Goal: Transaction & Acquisition: Book appointment/travel/reservation

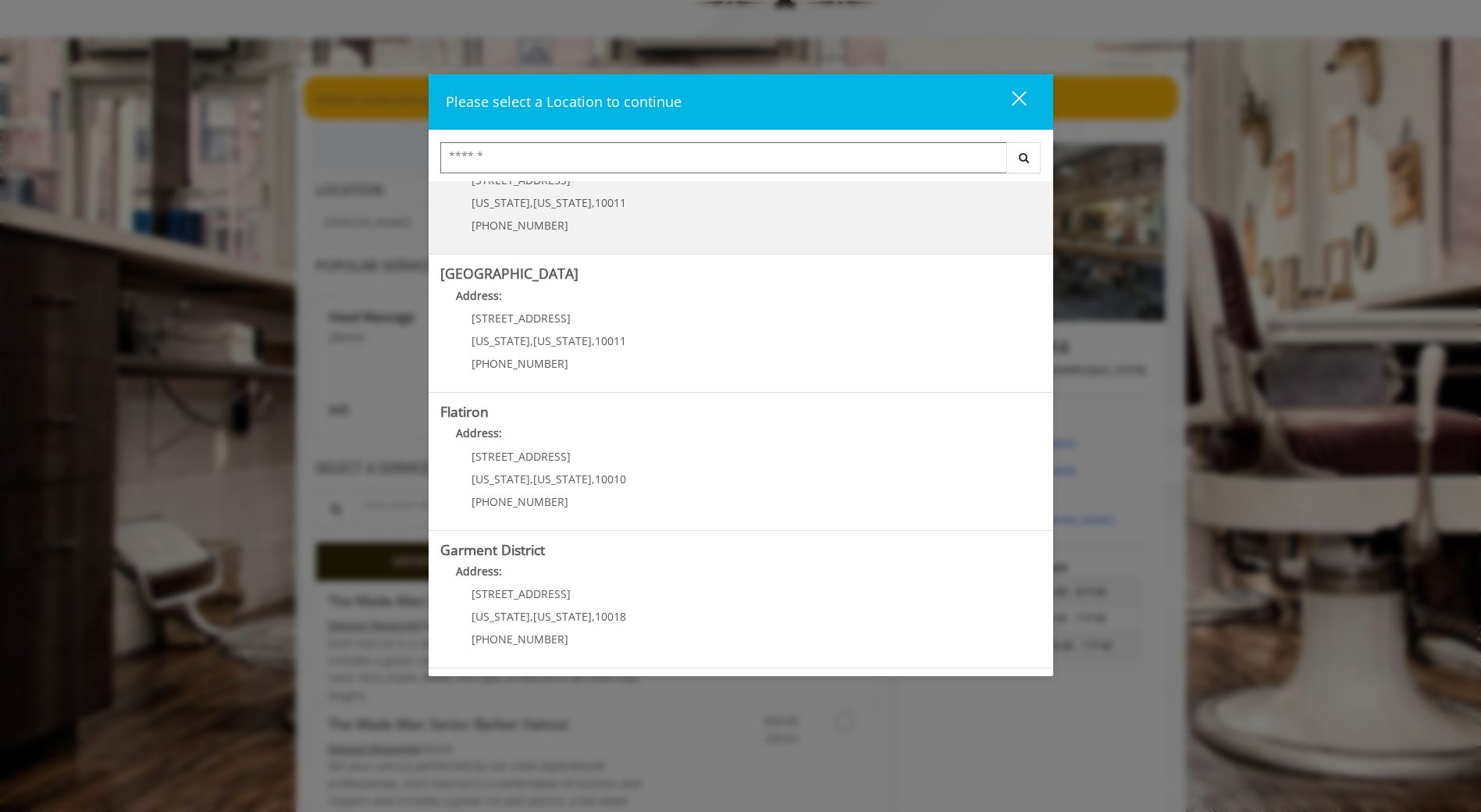
scroll to position [156, 0]
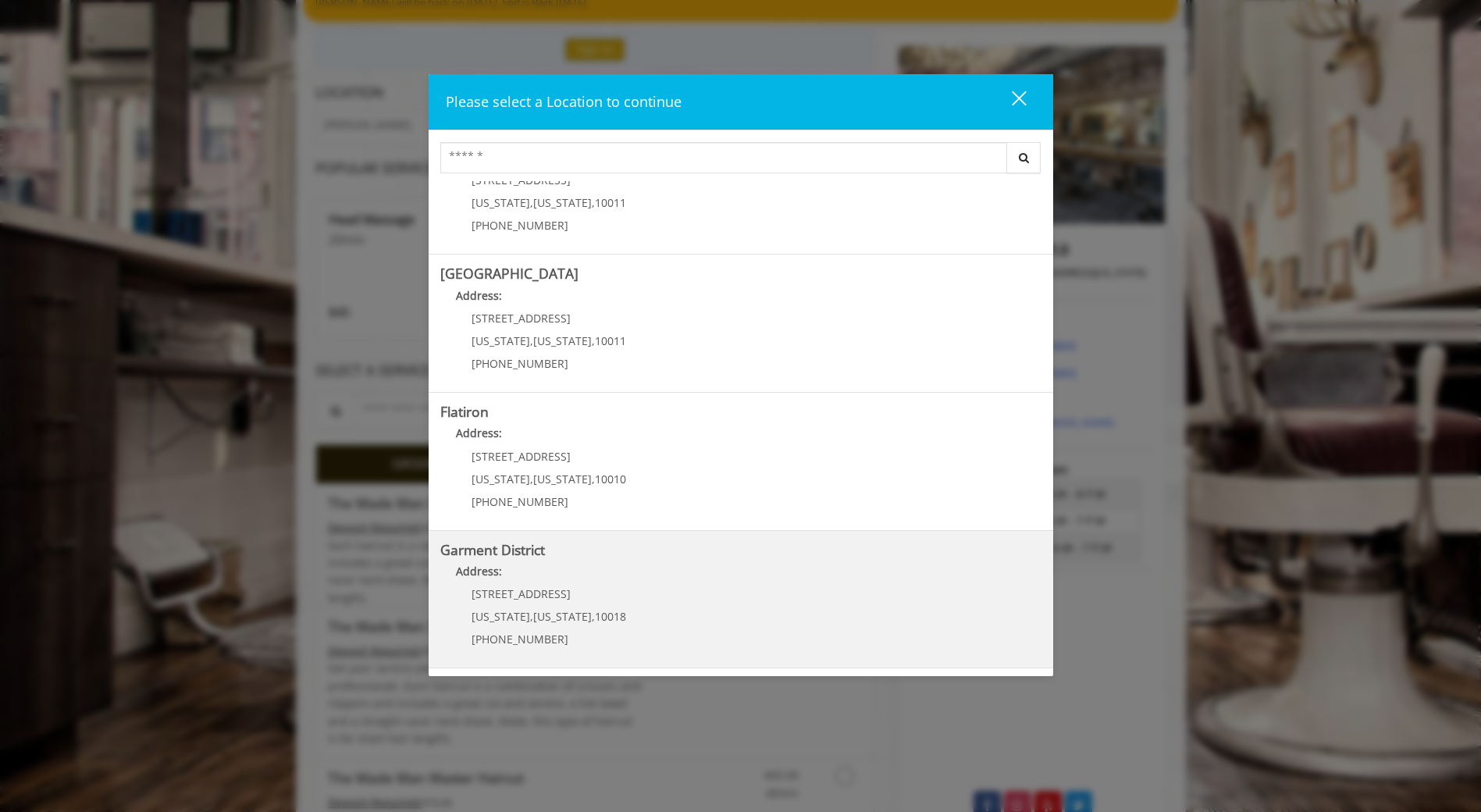
click at [584, 576] on District "Address:" at bounding box center [741, 575] width 601 height 25
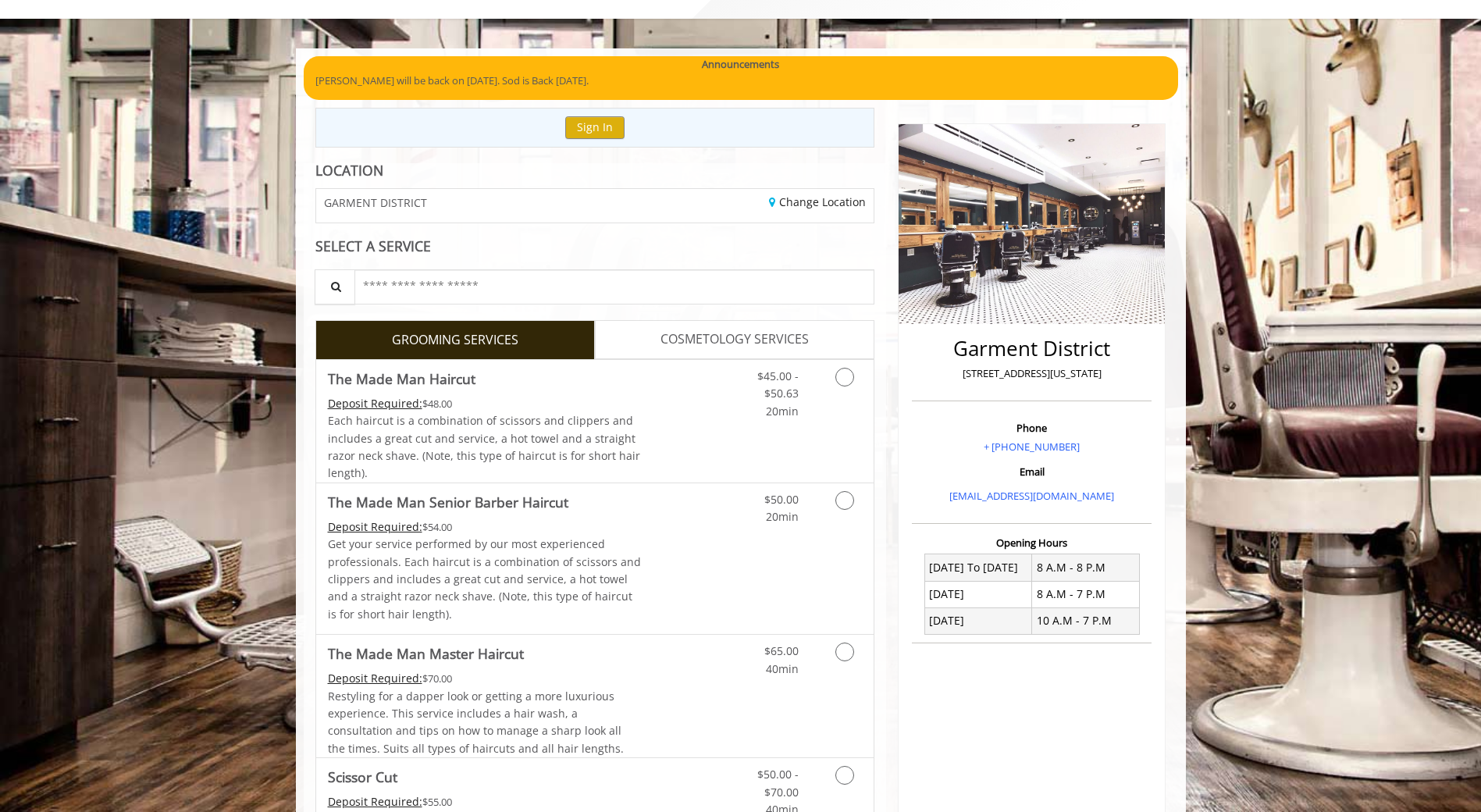
scroll to position [156, 0]
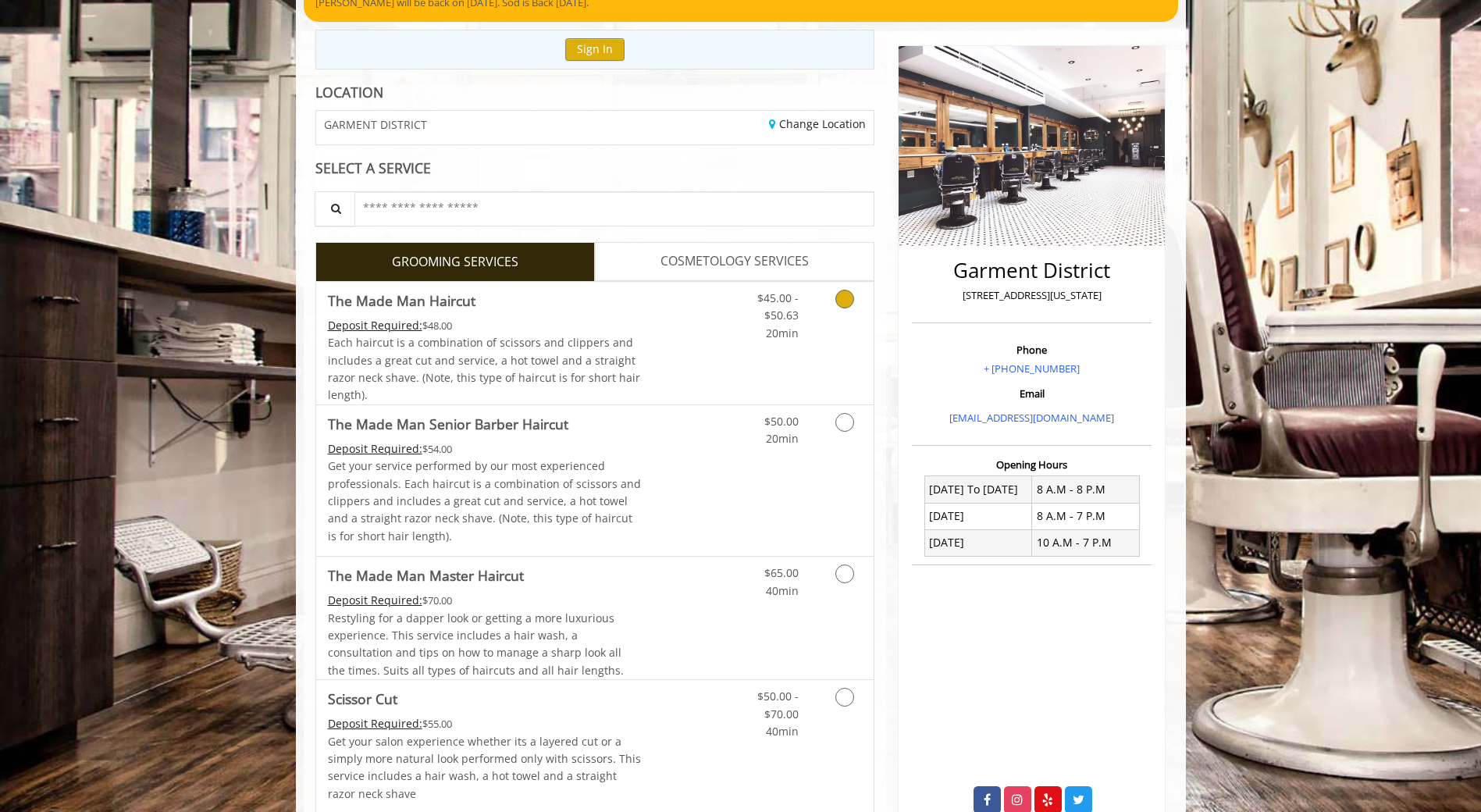
click at [815, 334] on div "Grooming services" at bounding box center [842, 311] width 63 height 60
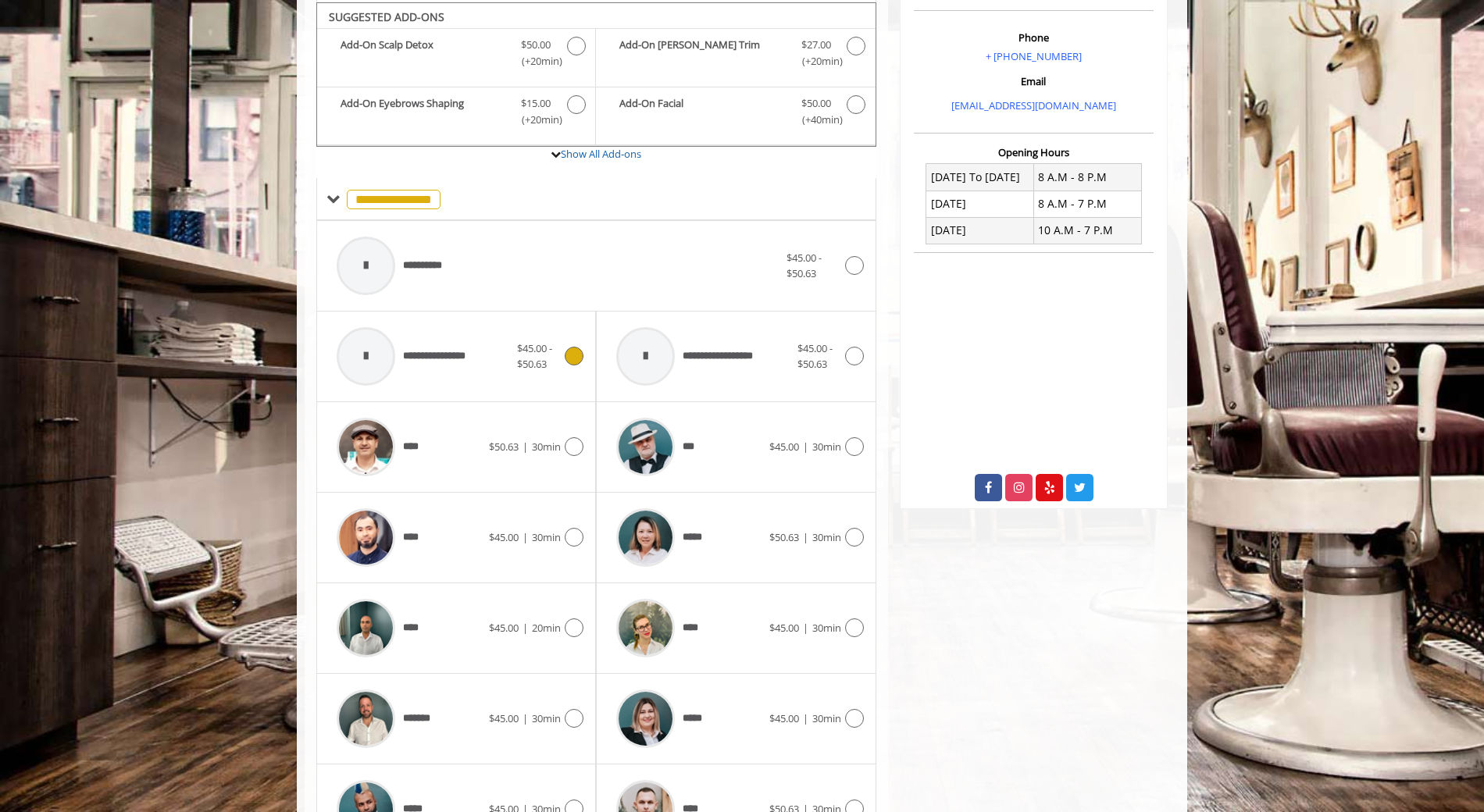
scroll to position [471, 0]
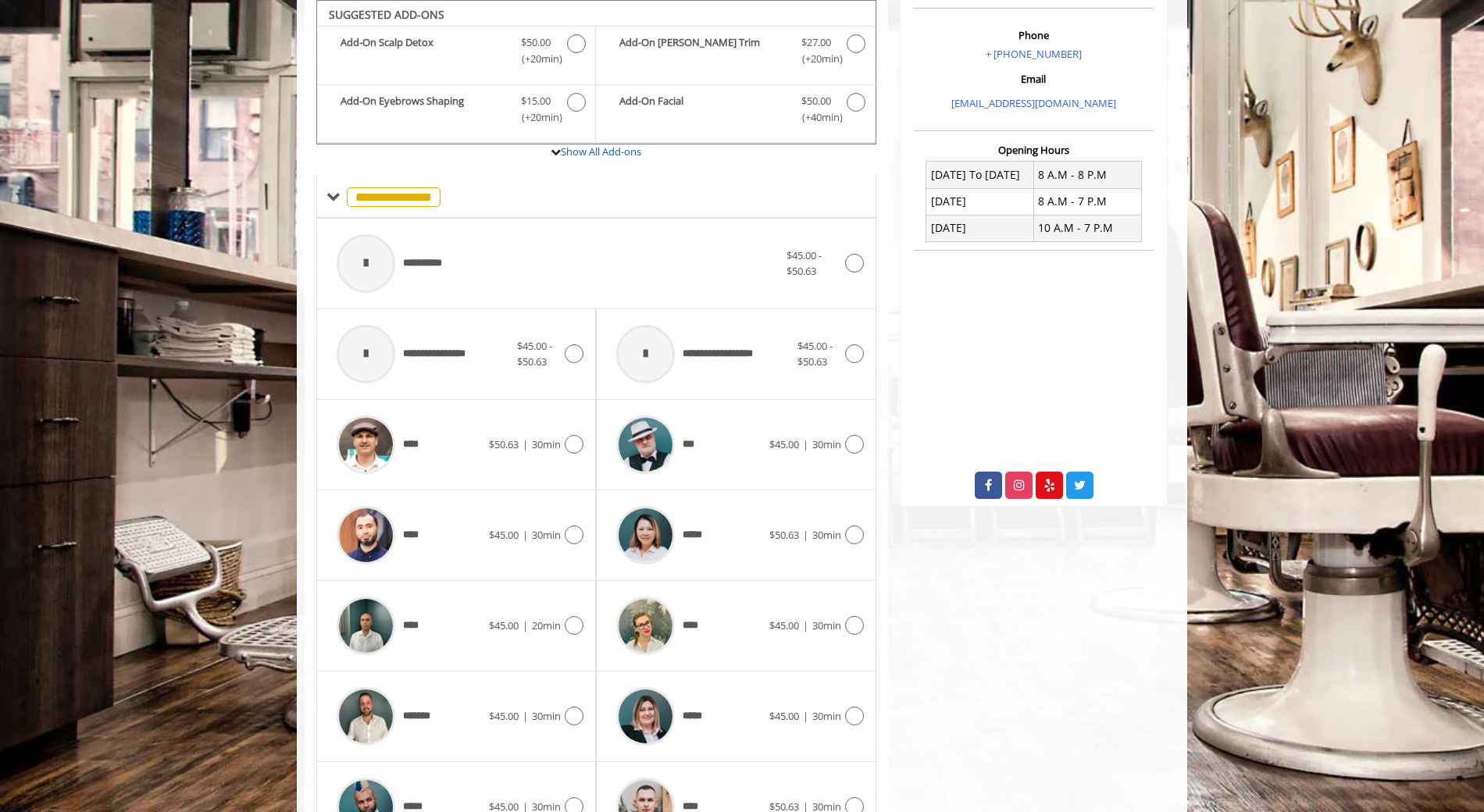
click at [864, 355] on icon at bounding box center [854, 353] width 19 height 19
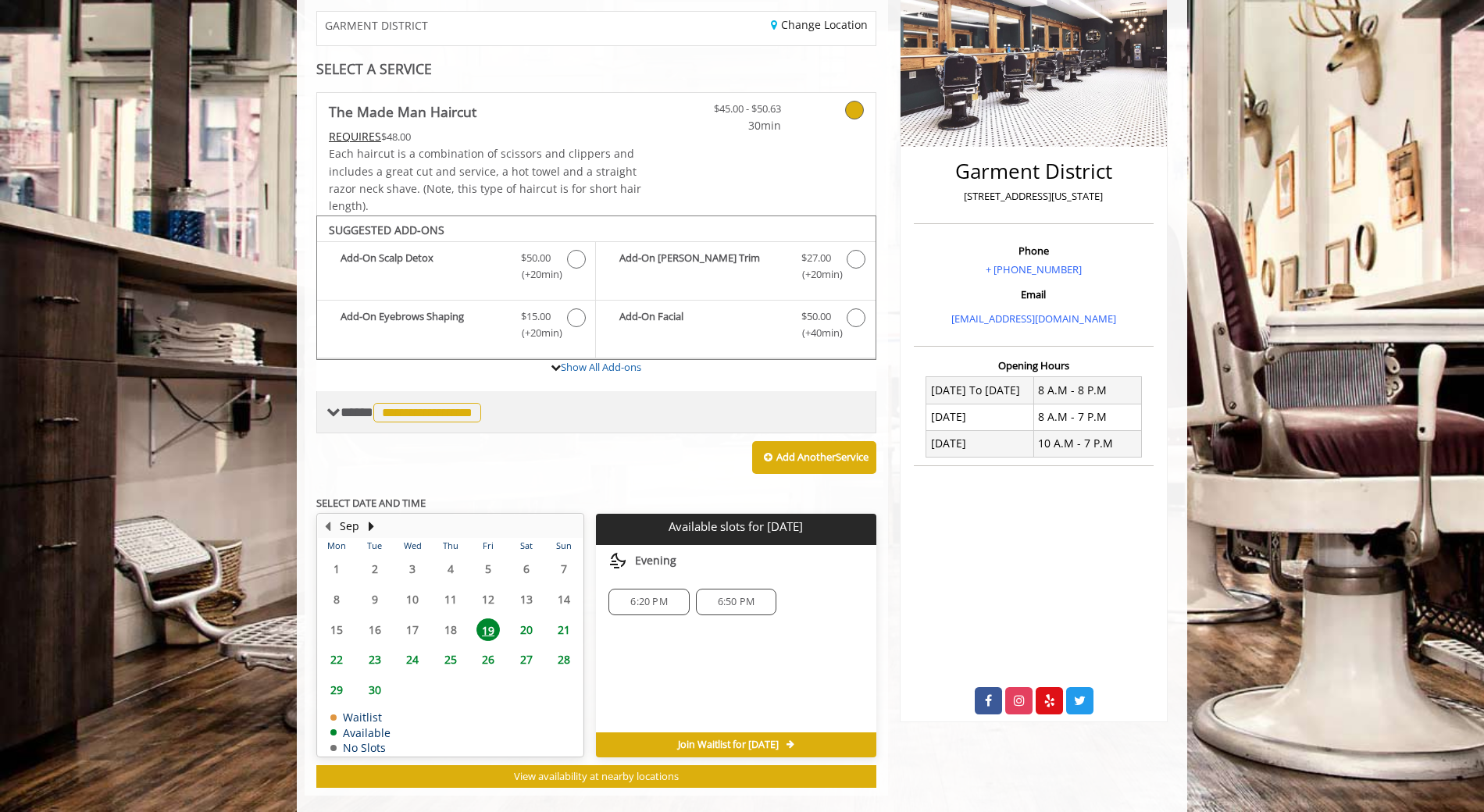
scroll to position [278, 0]
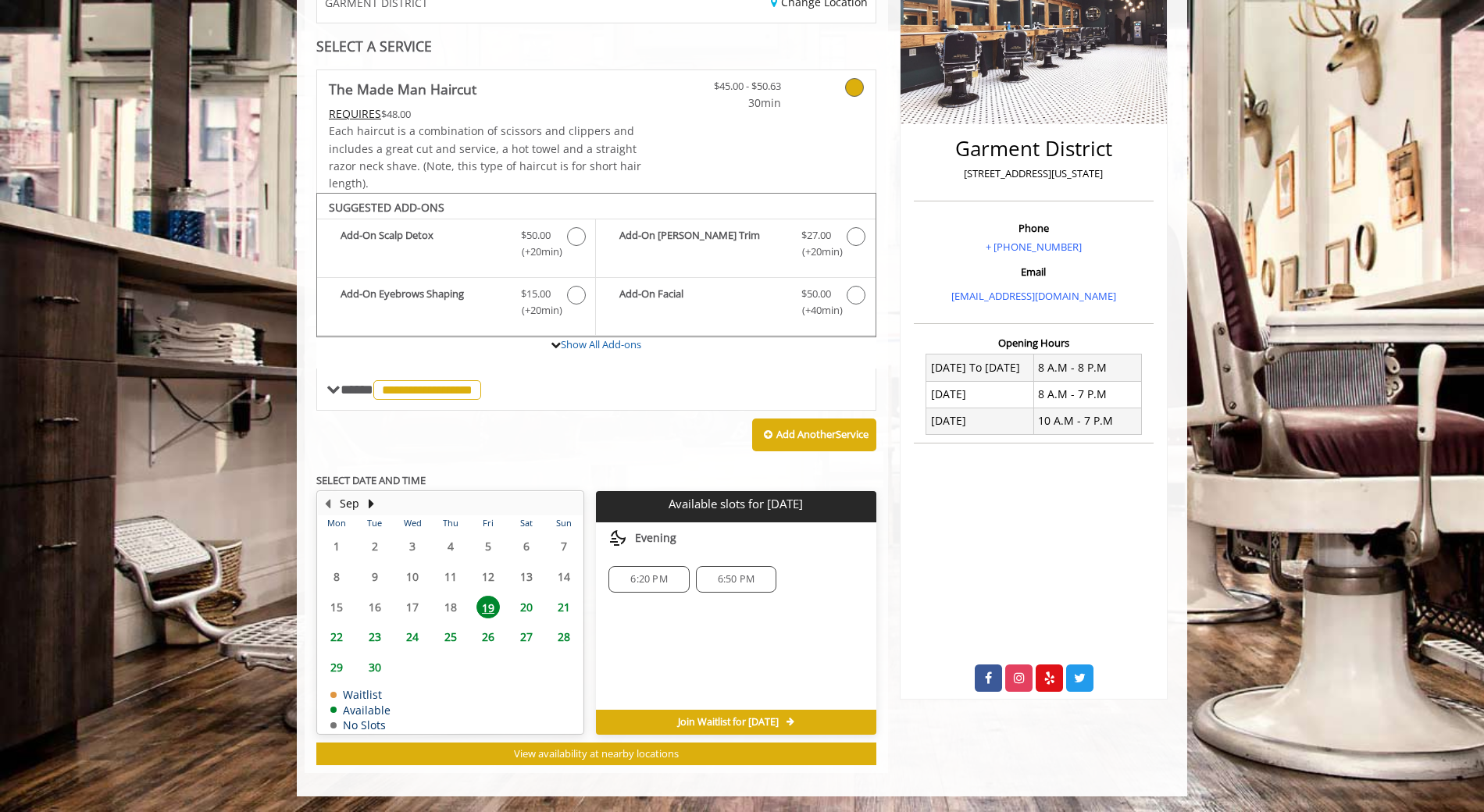
click at [648, 583] on span "6:20 PM" at bounding box center [649, 578] width 37 height 12
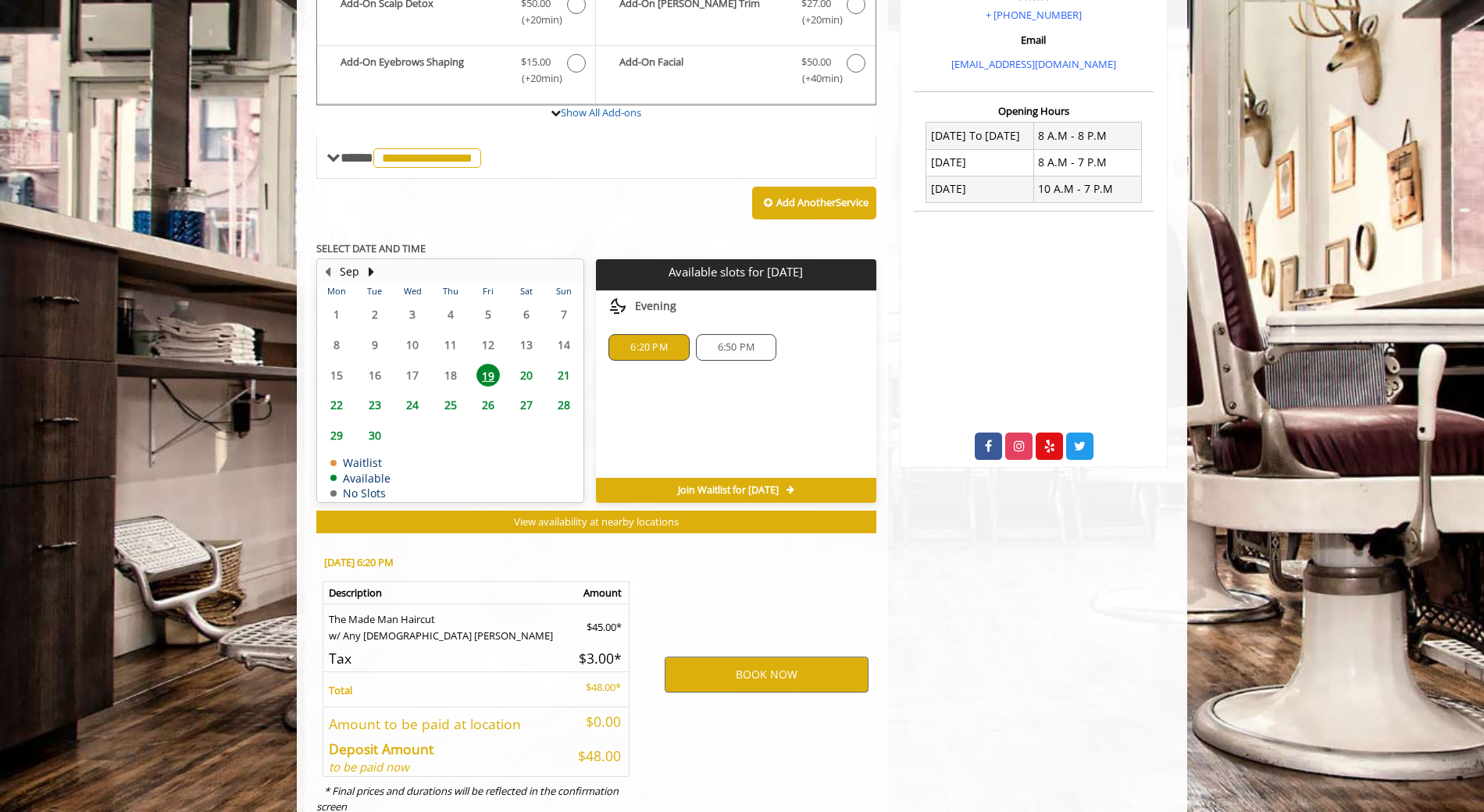
scroll to position [560, 0]
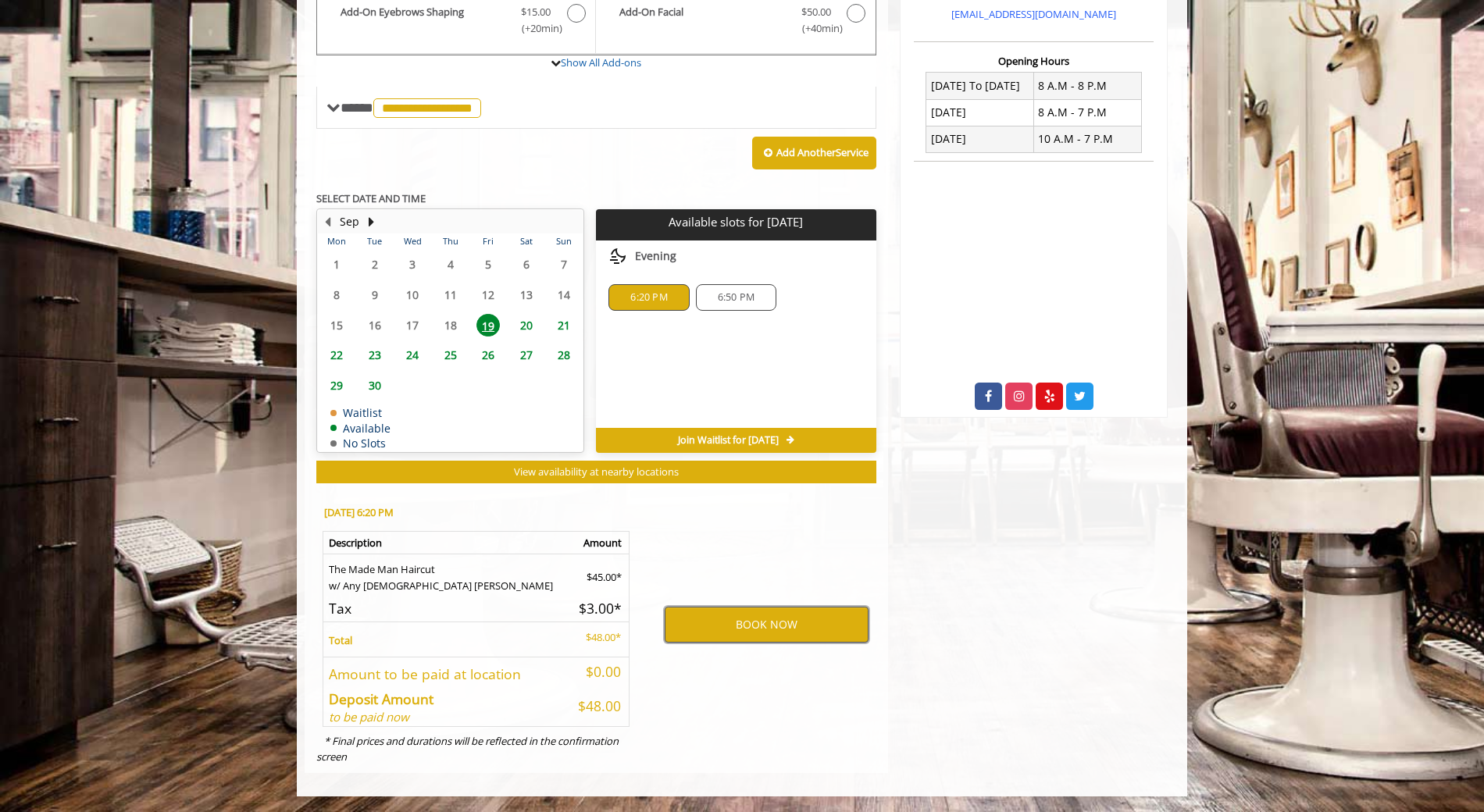
click at [743, 629] on button "BOOK NOW" at bounding box center [767, 624] width 204 height 36
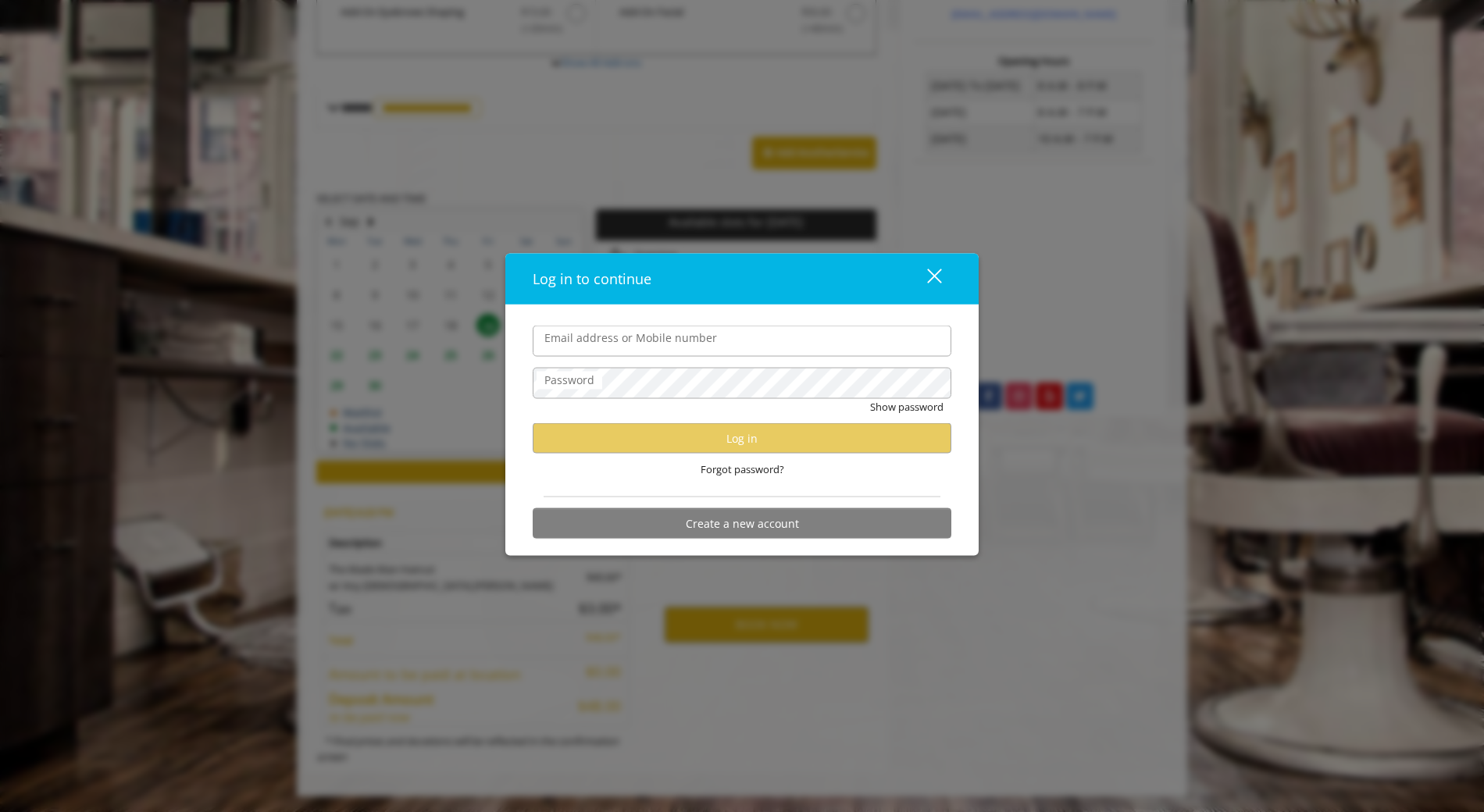
click at [761, 548] on div "Email address or Mobile number Password Show password Log in Forgot password? C…" at bounding box center [742, 430] width 473 height 250
click at [653, 353] on input "Email address or Mobile number" at bounding box center [741, 341] width 418 height 32
type input "**********"
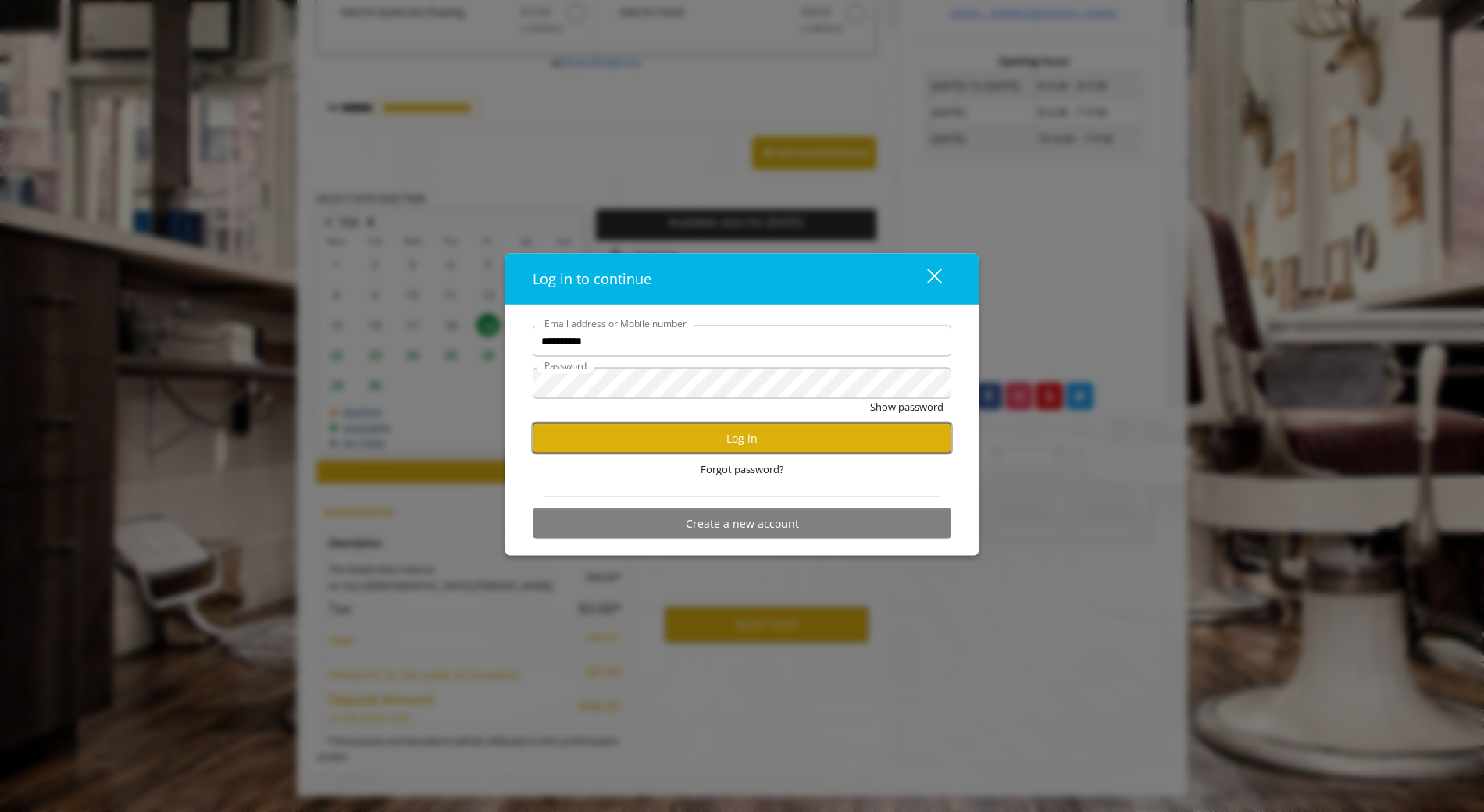
click at [745, 441] on button "Log in" at bounding box center [741, 438] width 418 height 31
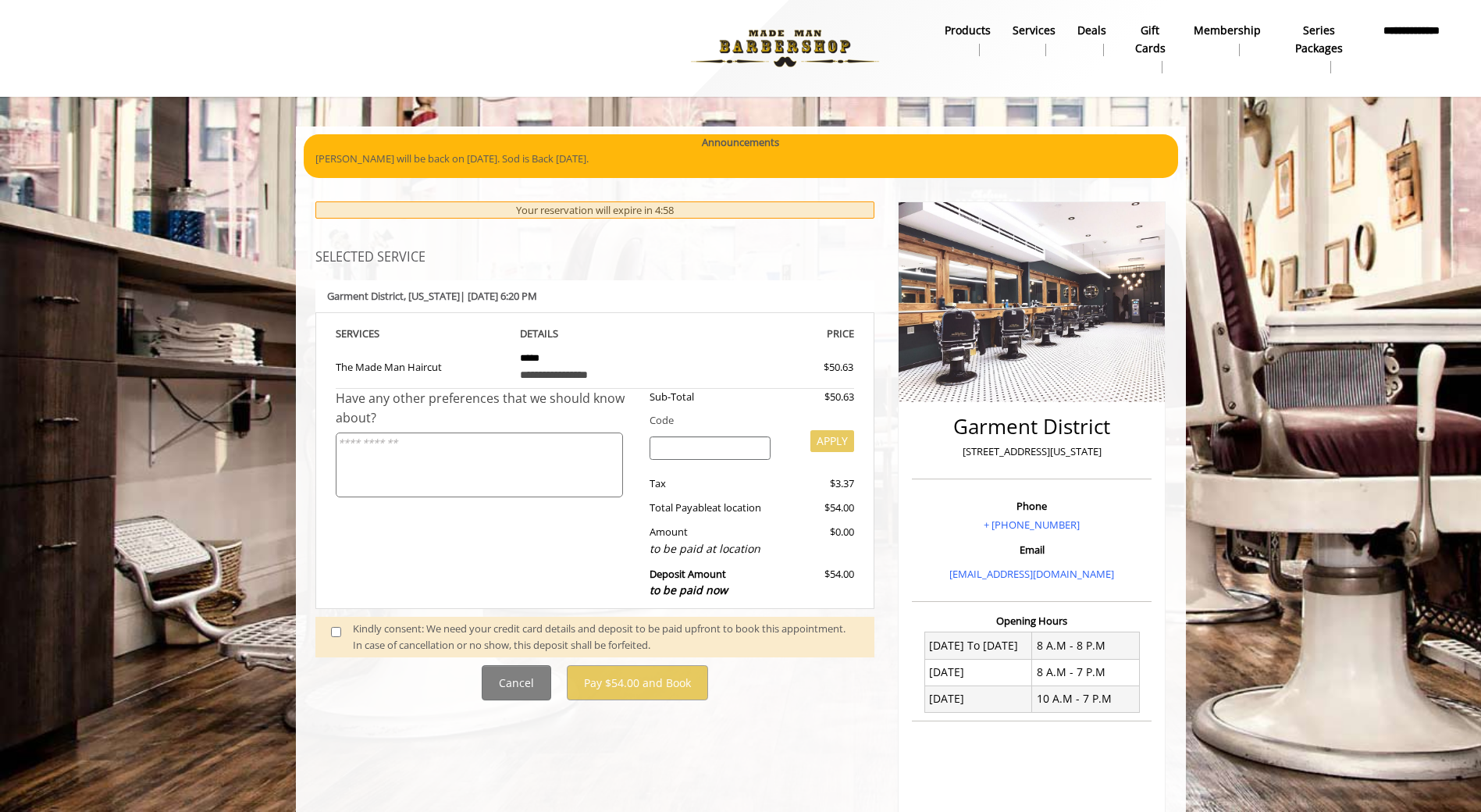
click at [561, 452] on textarea at bounding box center [479, 465] width 287 height 65
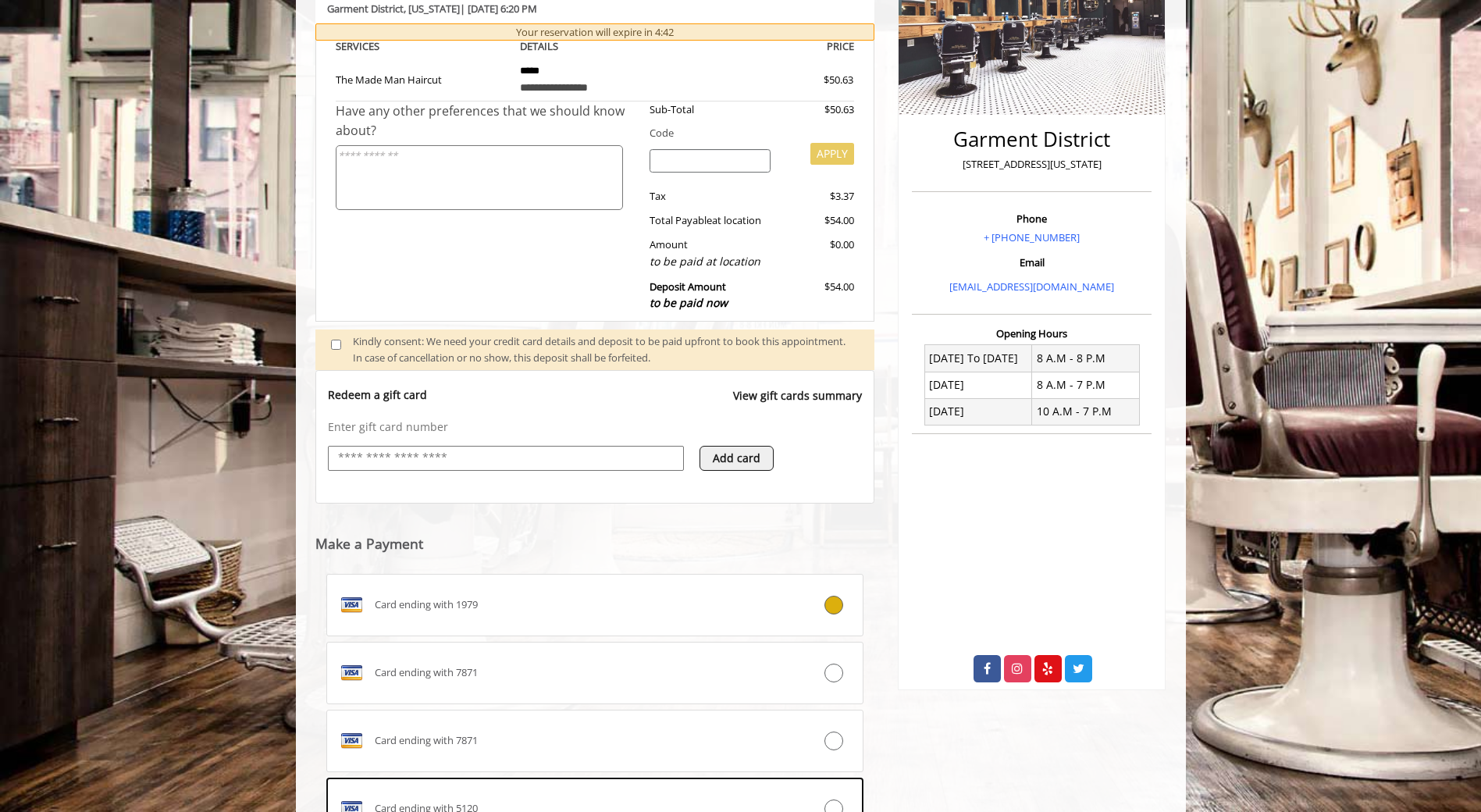
scroll to position [390, 0]
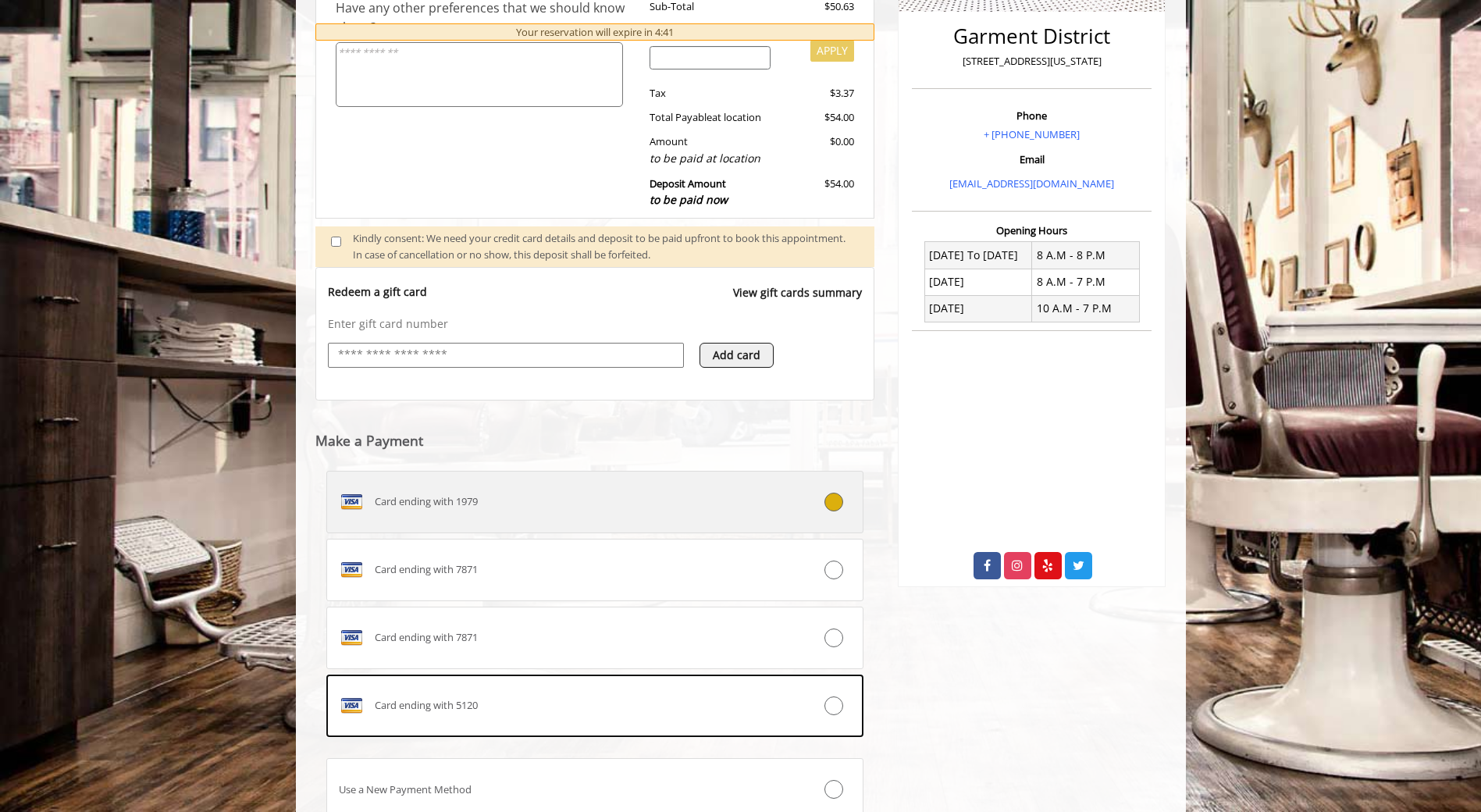
click at [567, 514] on div "Card ending with 1979" at bounding box center [551, 501] width 447 height 25
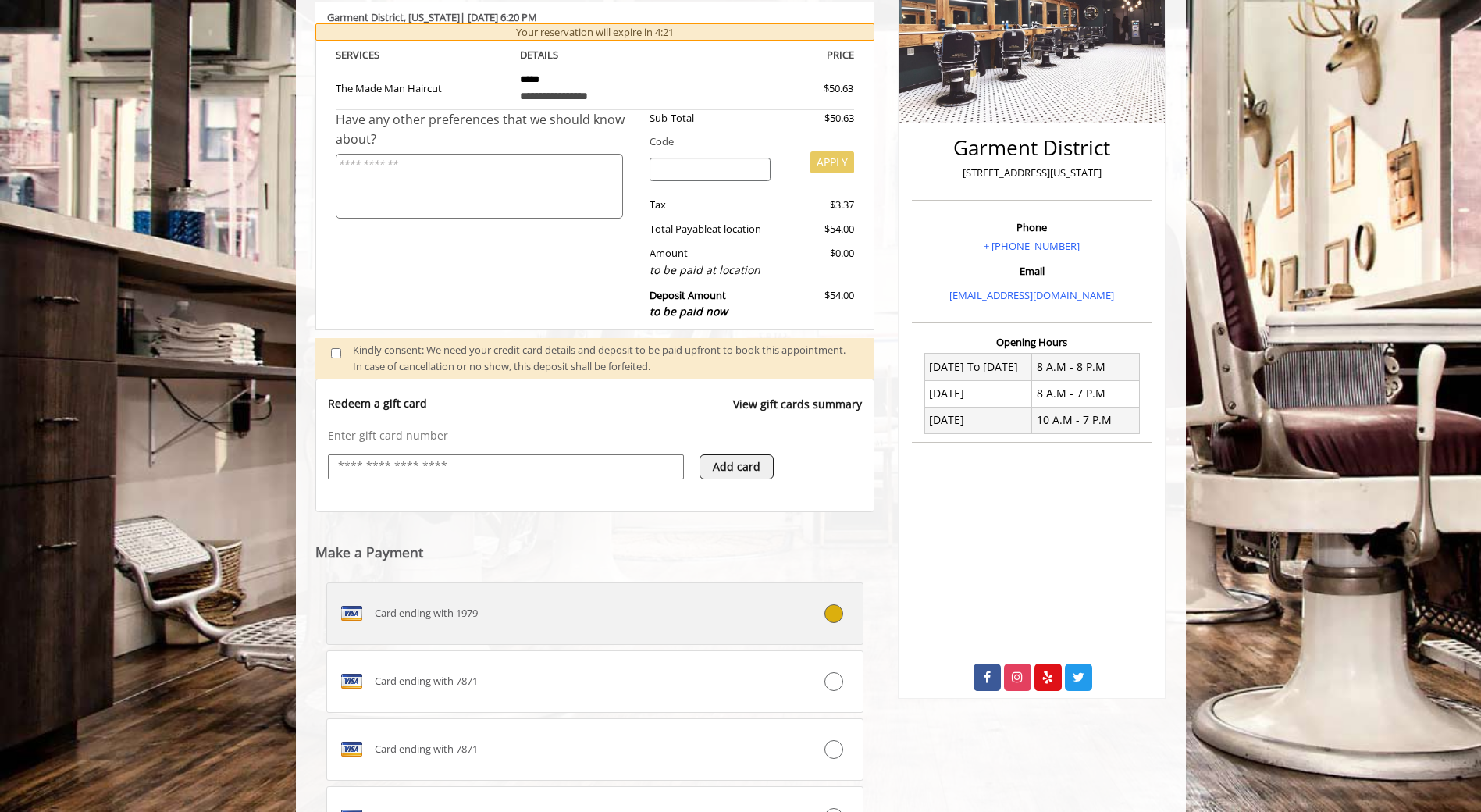
scroll to position [44, 0]
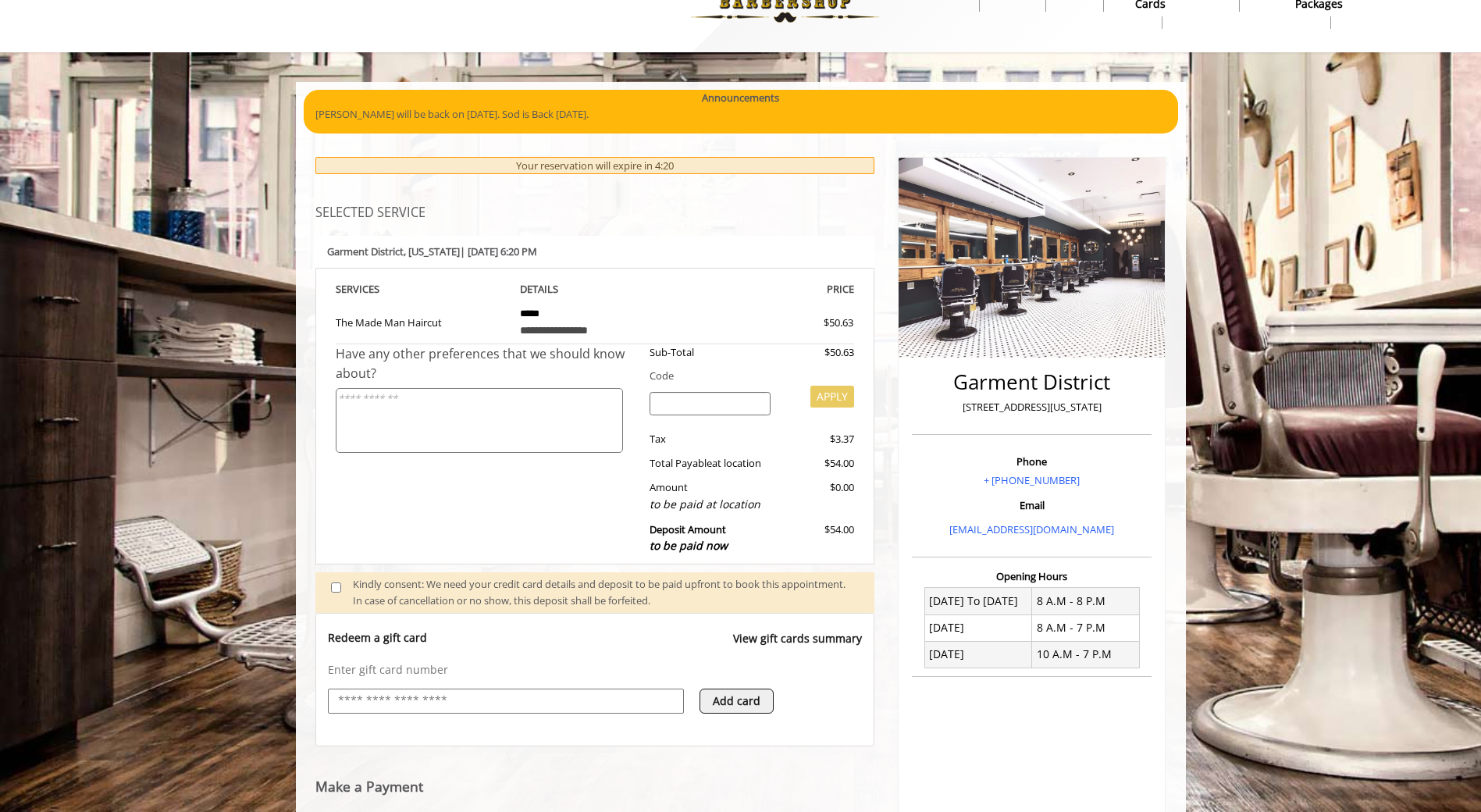
click at [502, 433] on textarea at bounding box center [479, 421] width 287 height 65
click at [685, 404] on input "search" at bounding box center [710, 403] width 121 height 23
click at [508, 425] on textarea at bounding box center [479, 421] width 287 height 65
click at [700, 400] on input "search" at bounding box center [710, 403] width 121 height 23
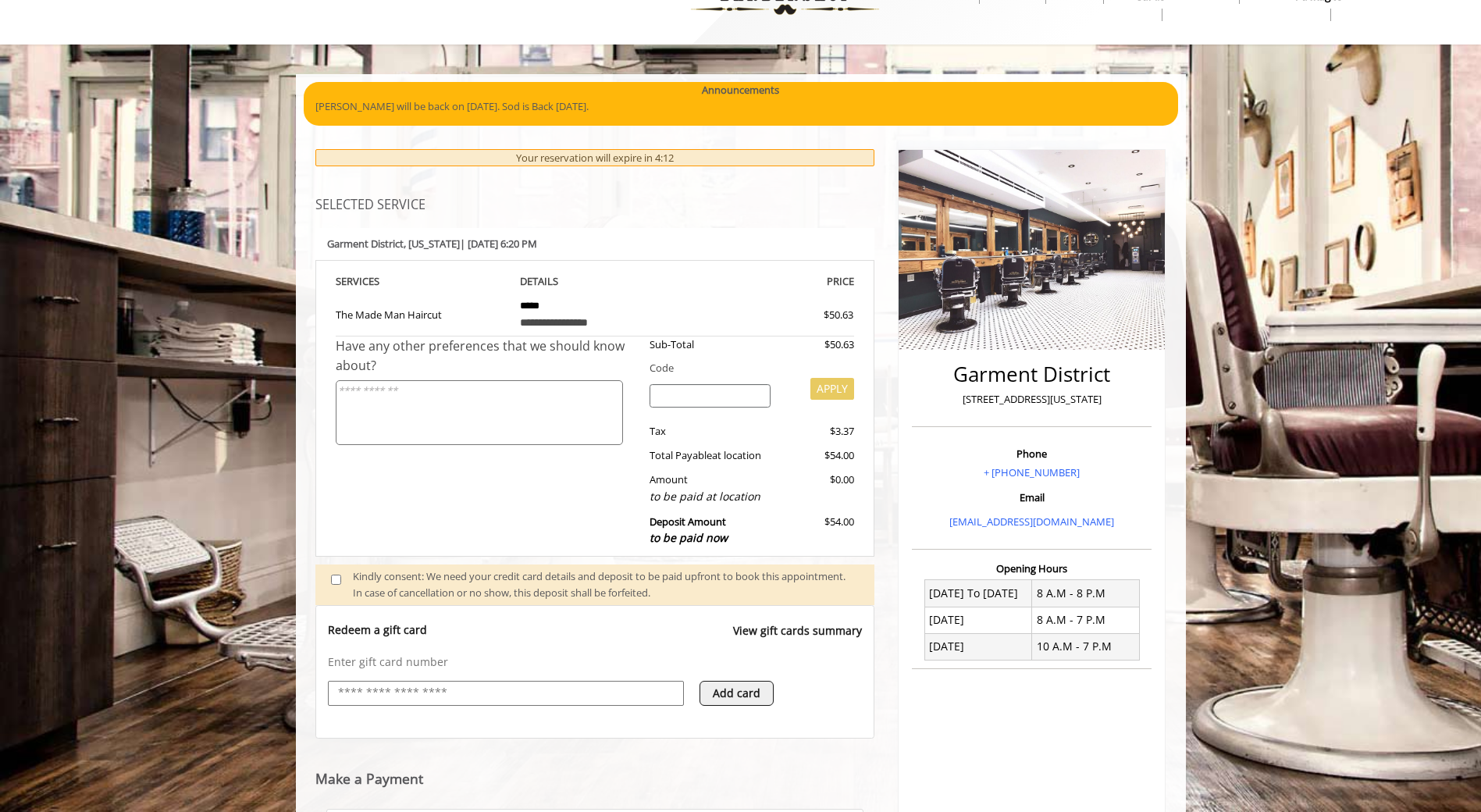
scroll to position [78, 0]
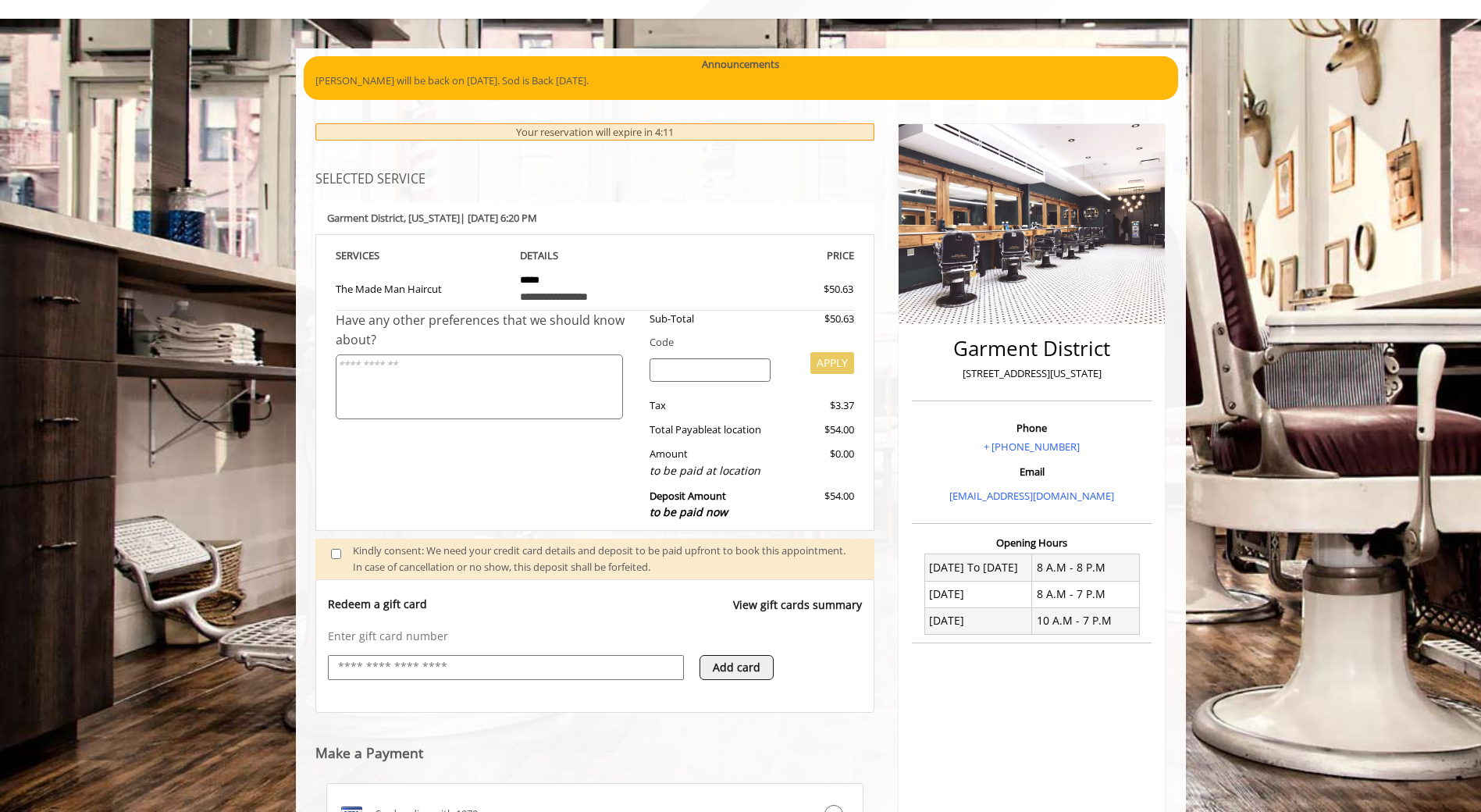
click at [676, 370] on input "search" at bounding box center [710, 370] width 121 height 23
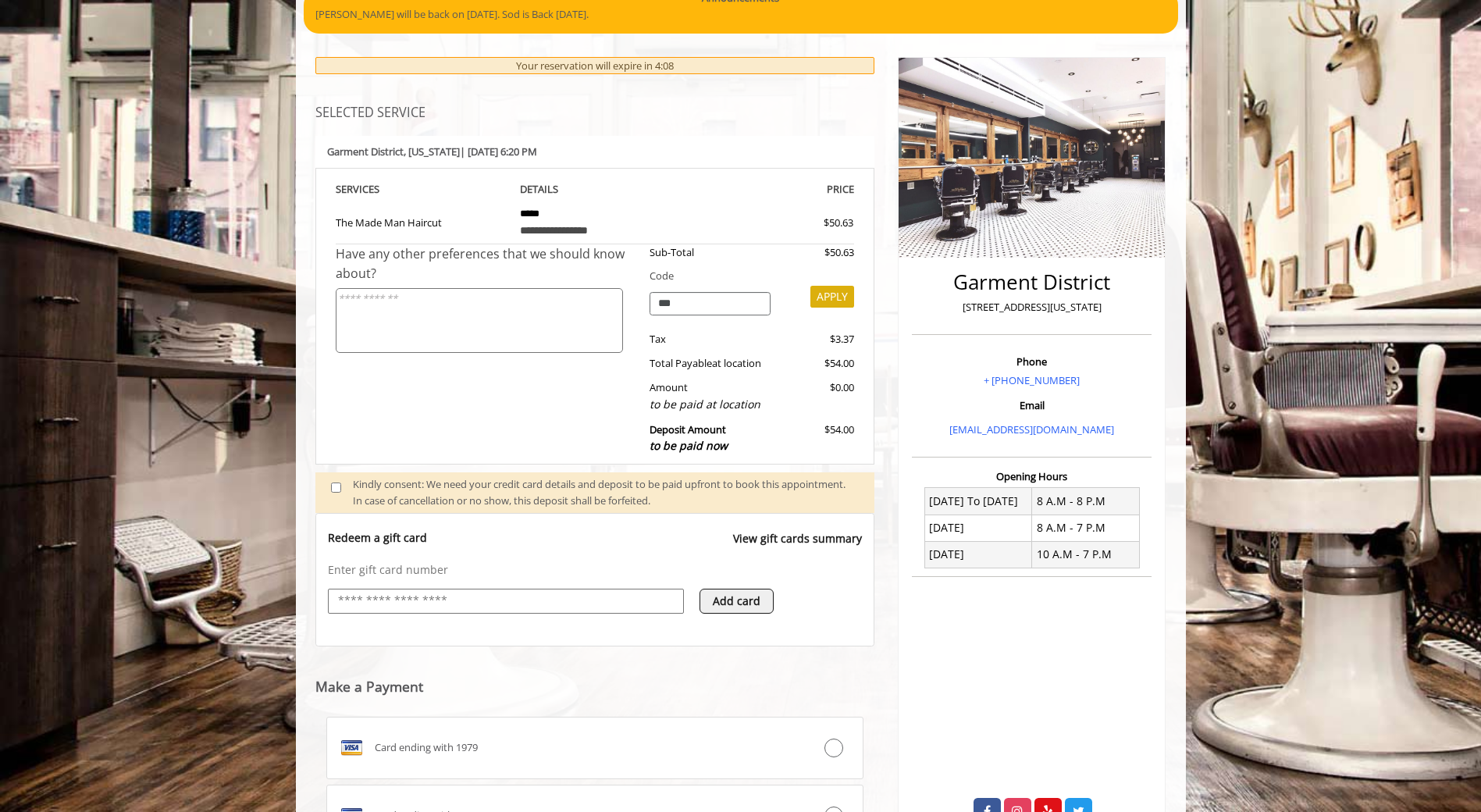
scroll to position [235, 0]
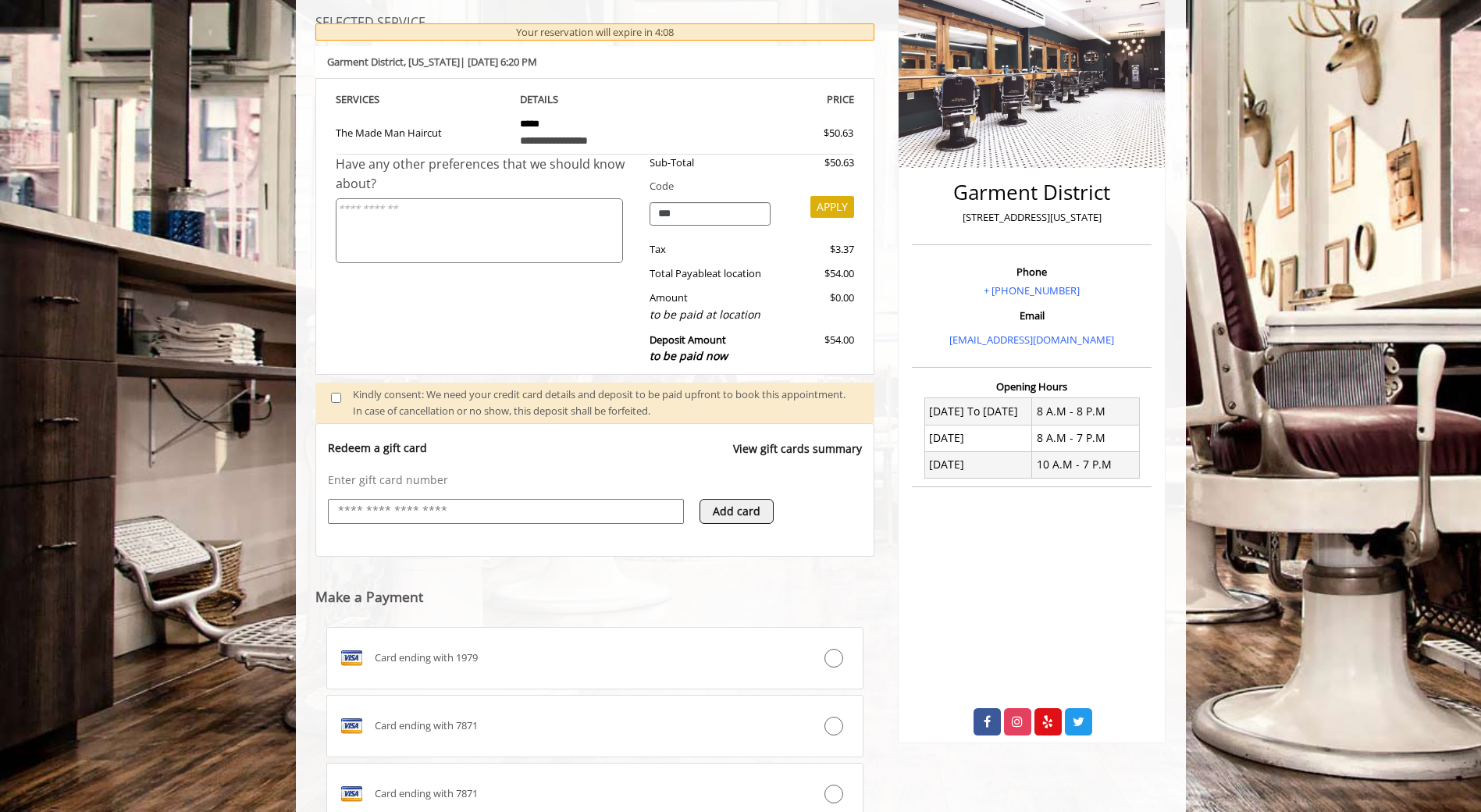
type input "***"
click at [571, 254] on textarea at bounding box center [479, 231] width 287 height 65
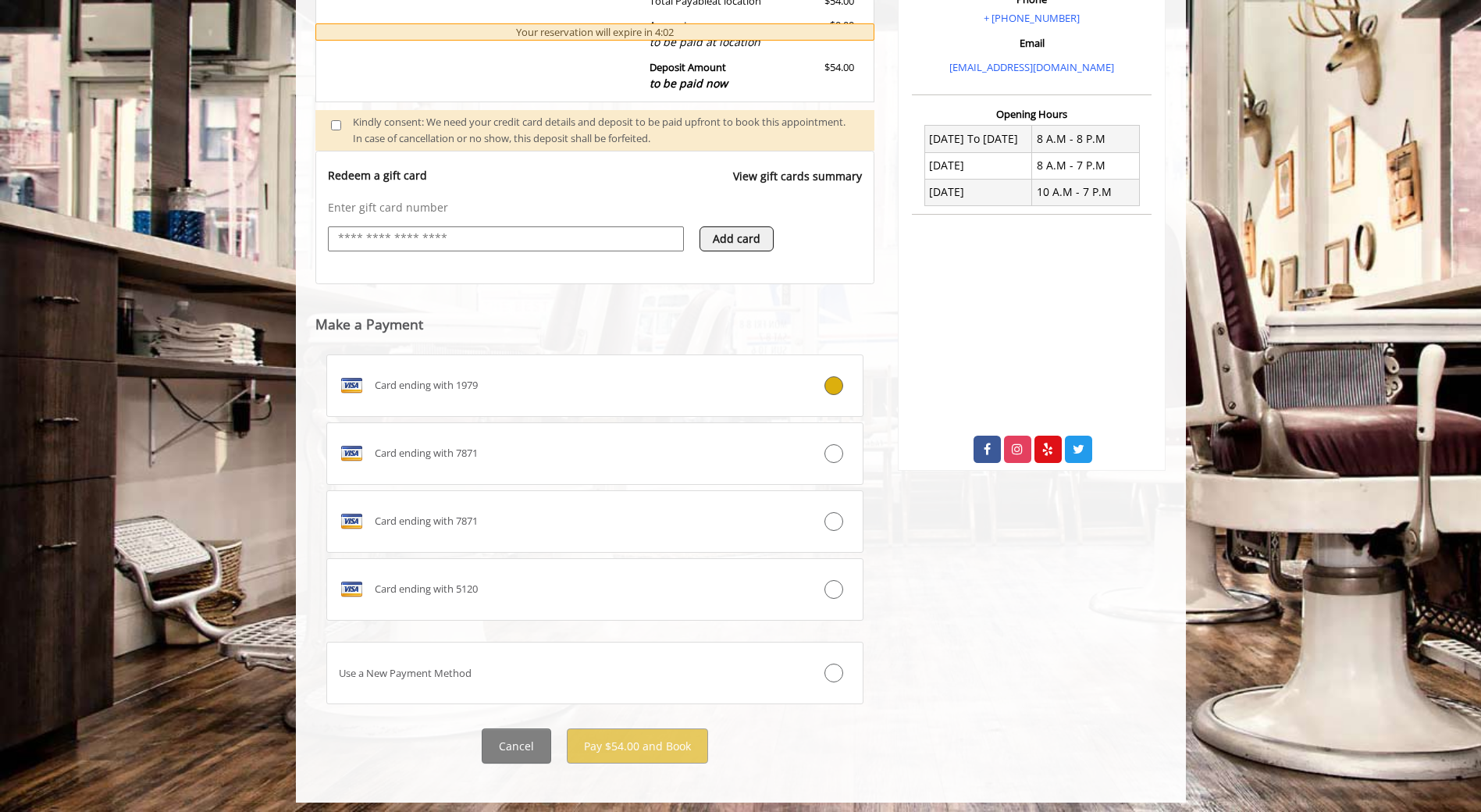
scroll to position [513, 0]
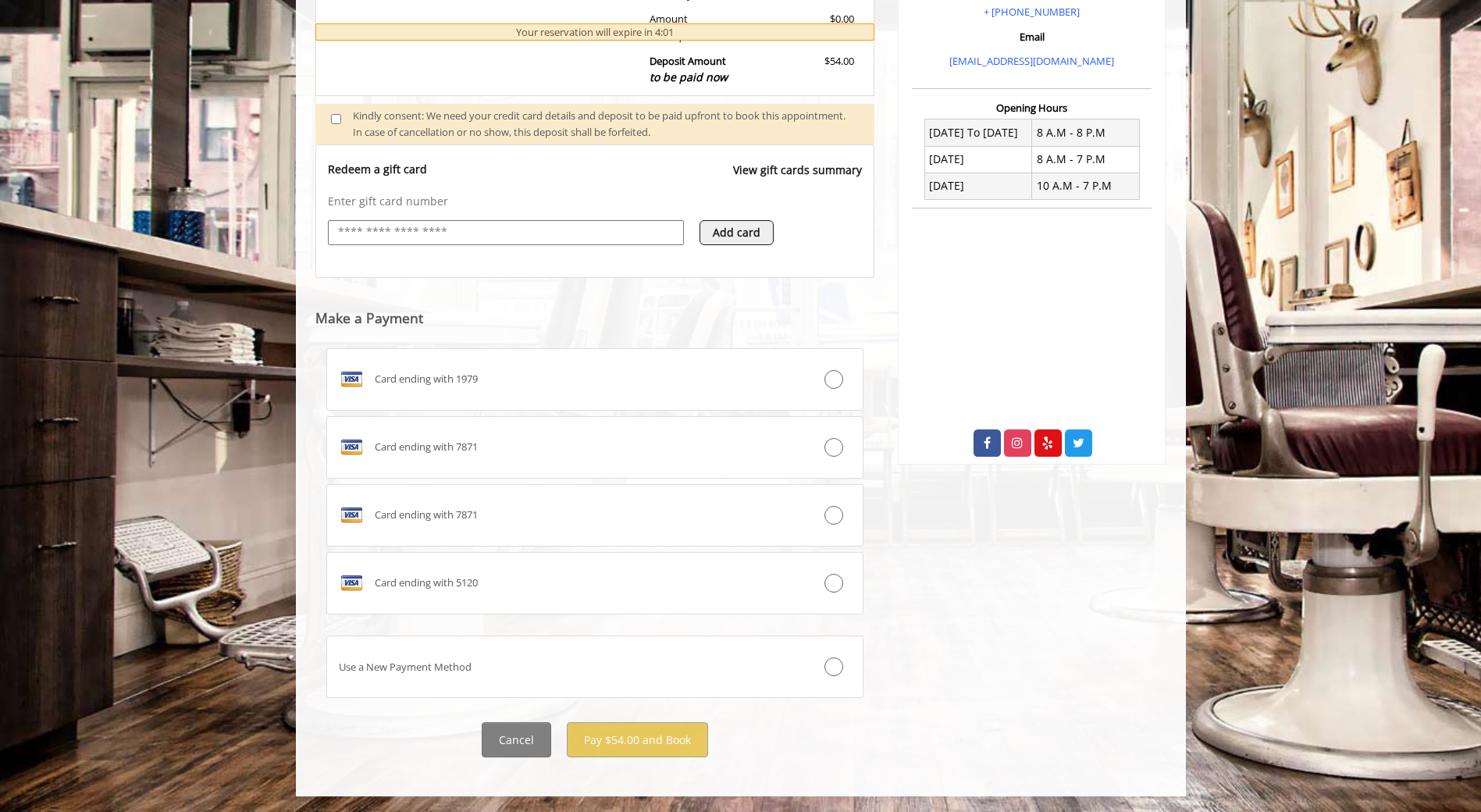
type textarea "**"
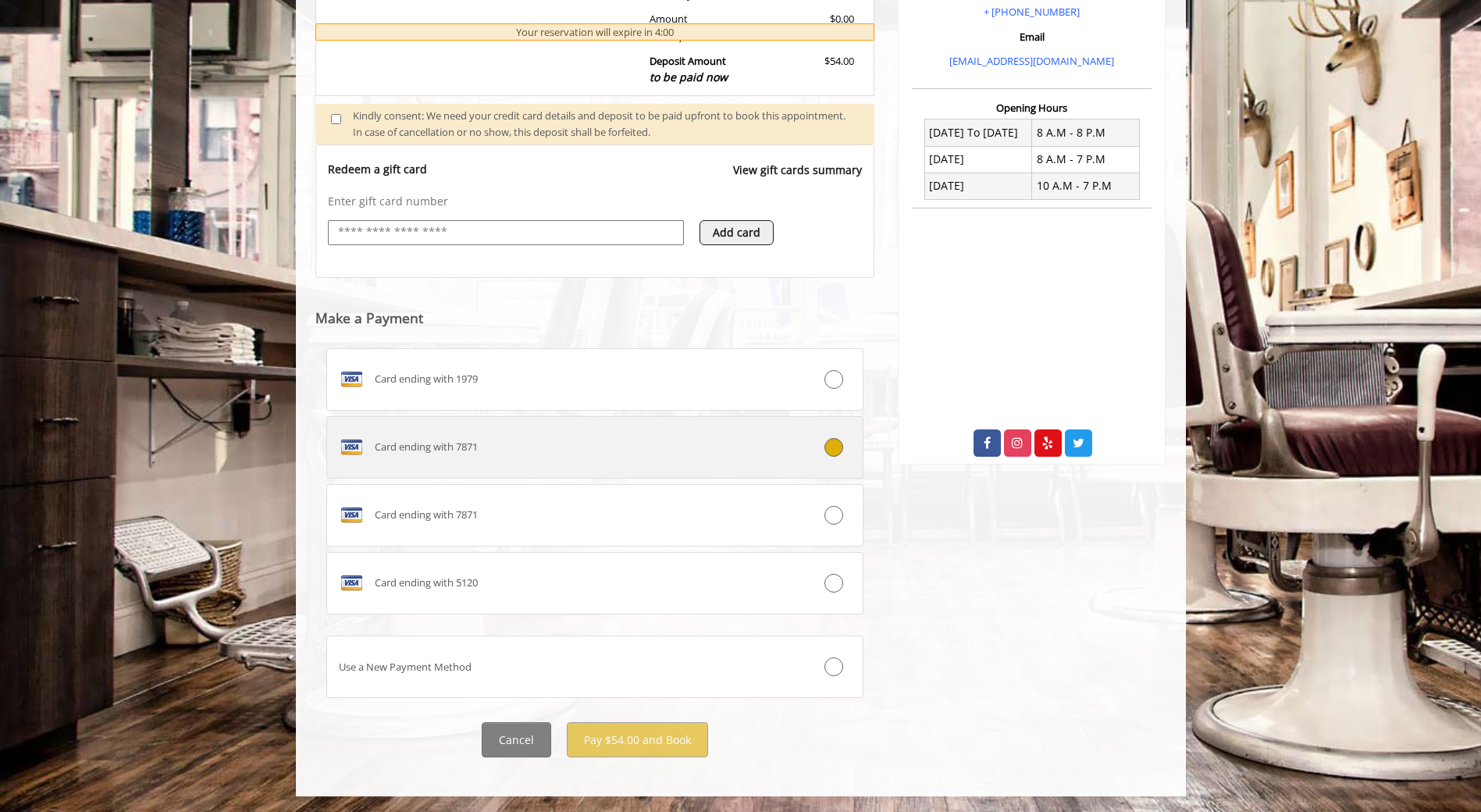
click at [466, 452] on span "Card ending with 7871" at bounding box center [426, 447] width 103 height 17
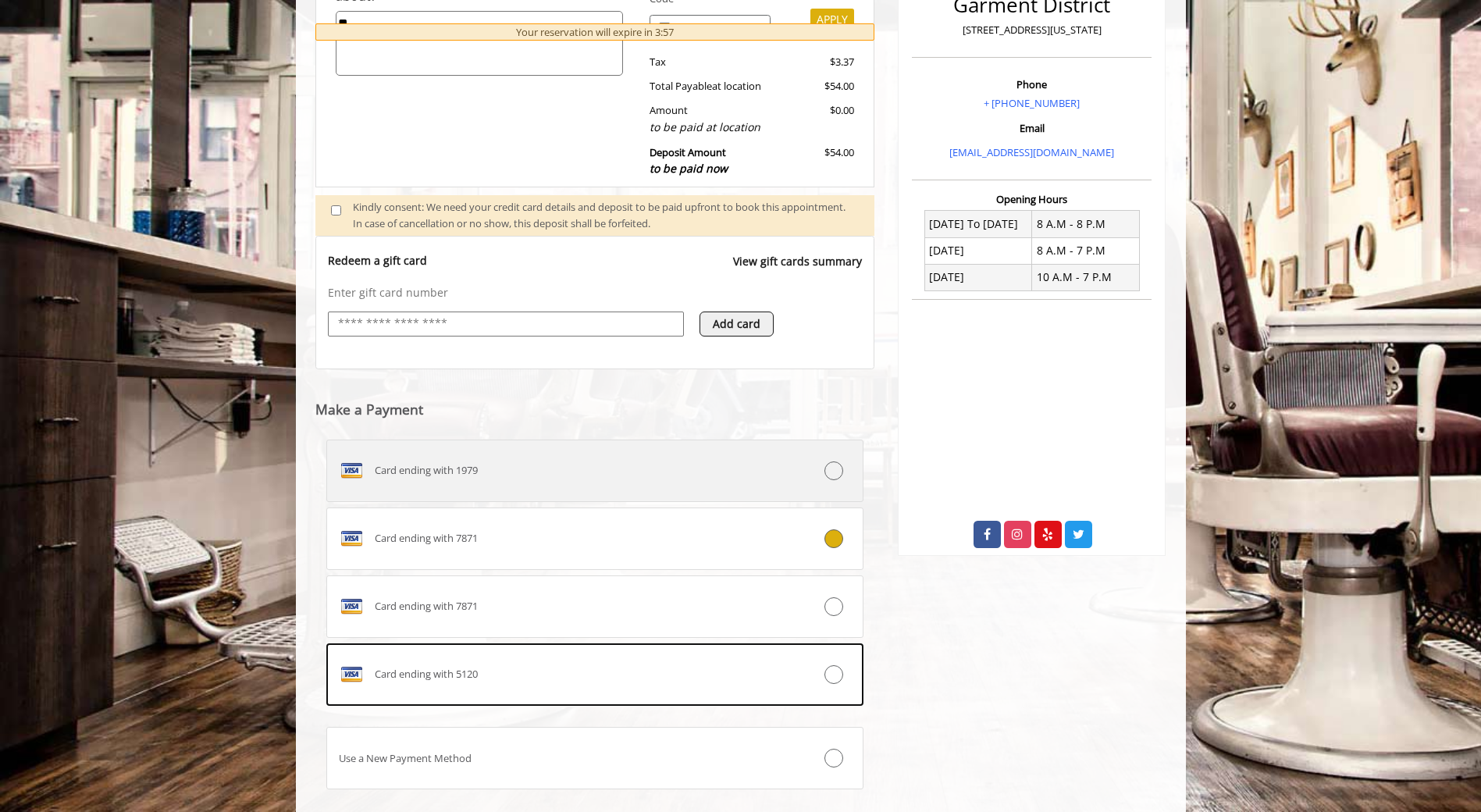
scroll to position [200, 0]
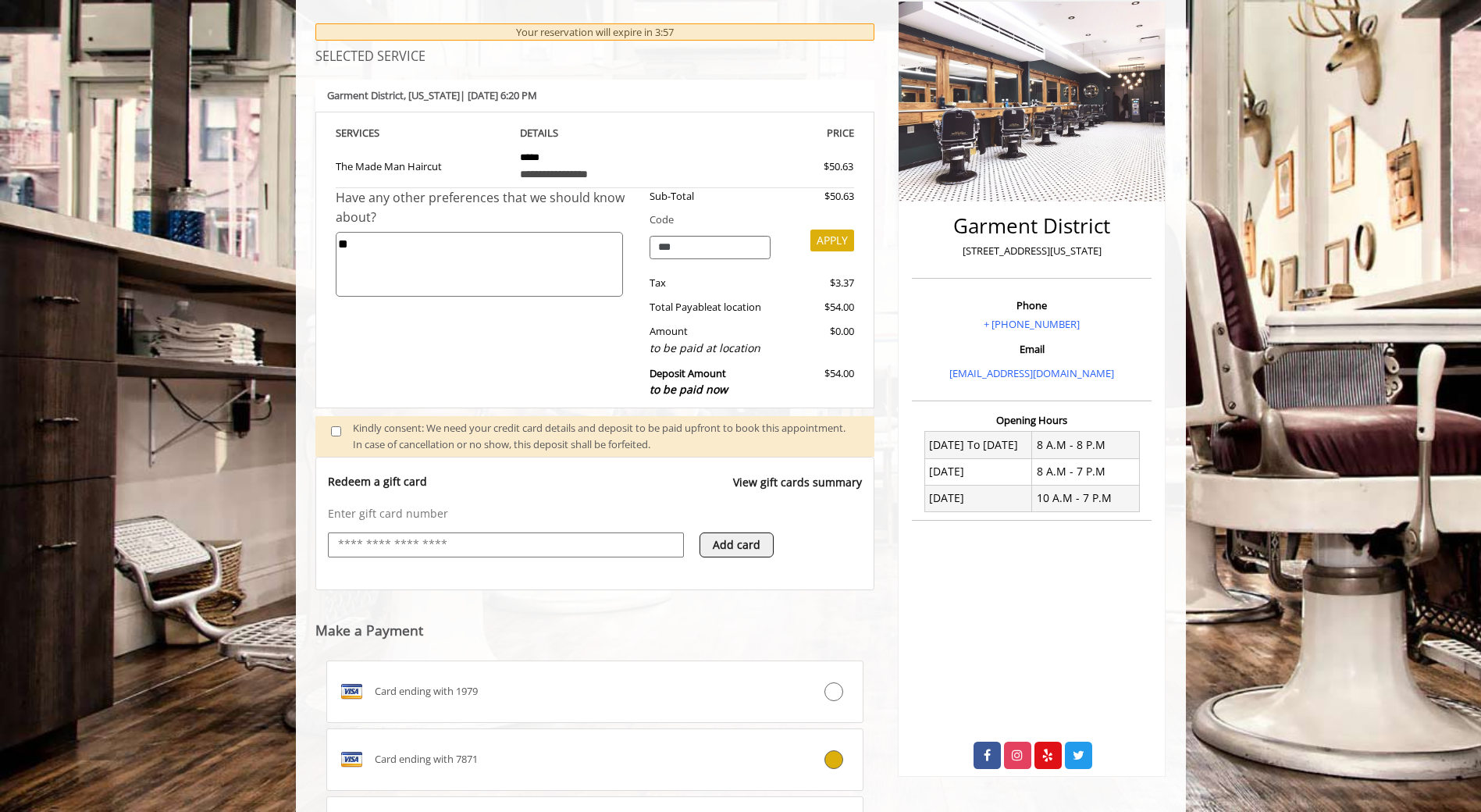
drag, startPoint x: 405, startPoint y: 264, endPoint x: 273, endPoint y: 225, distance: 137.6
click at [273, 225] on body "**********" at bounding box center [740, 517] width 1481 height 1183
drag, startPoint x: 700, startPoint y: 255, endPoint x: 556, endPoint y: 245, distance: 144.3
click at [564, 235] on div "Have any other preferences that we should know about? Sub-Total $50.63 Code ***…" at bounding box center [595, 298] width 519 height 219
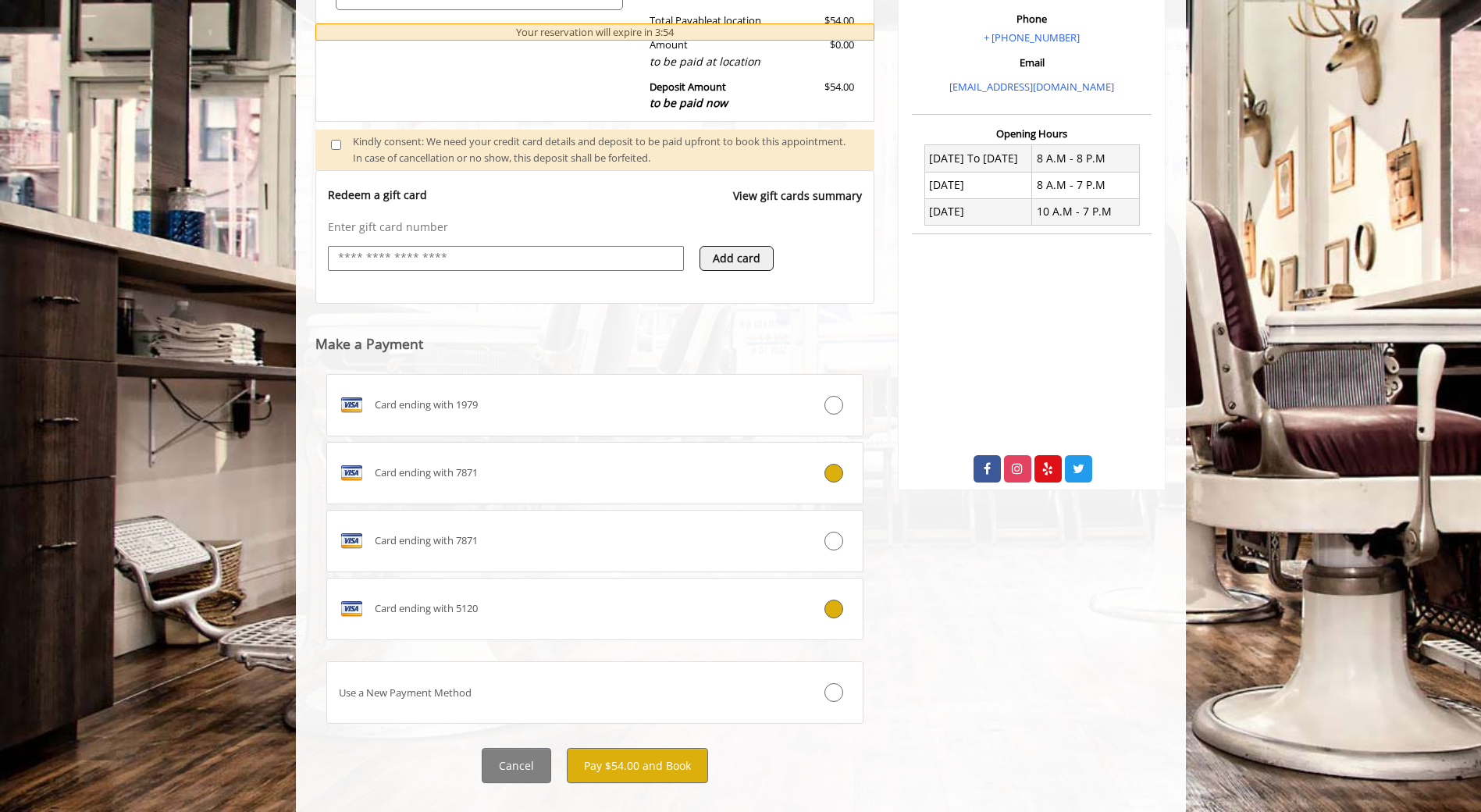
scroll to position [513, 0]
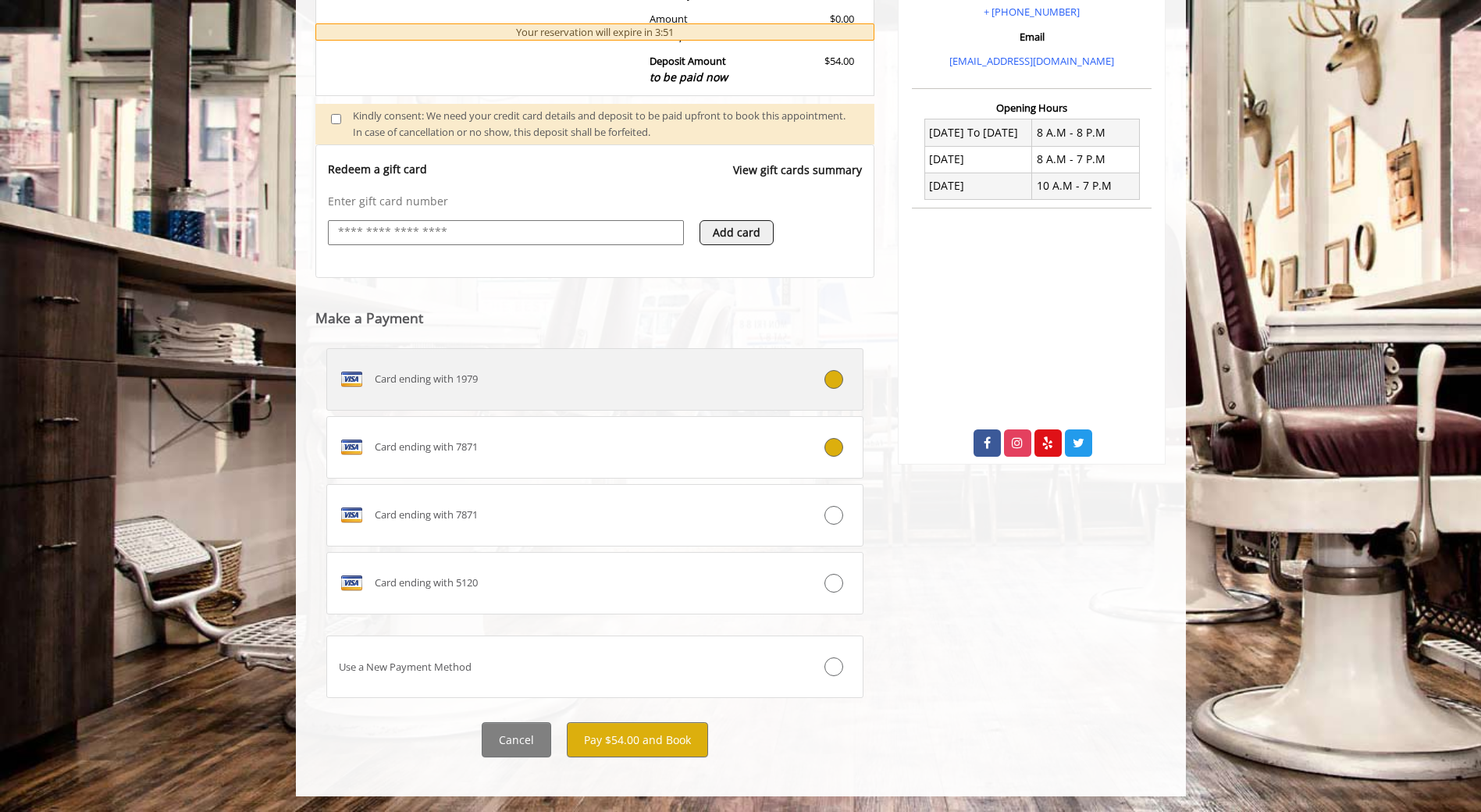
click at [531, 389] on div "Card ending with 1979" at bounding box center [551, 379] width 447 height 25
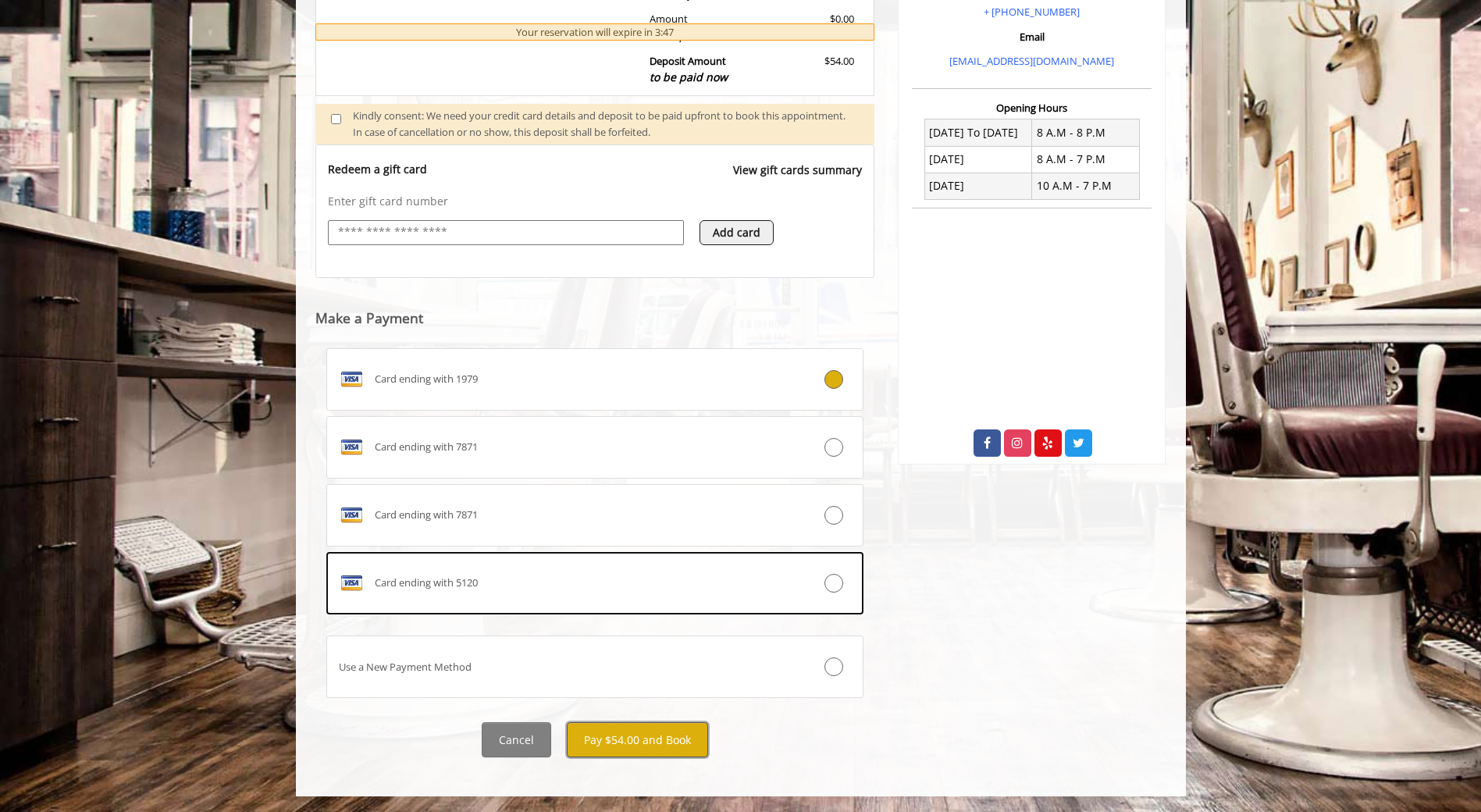
click at [619, 735] on button "Pay $54.00 and Book" at bounding box center [637, 740] width 141 height 35
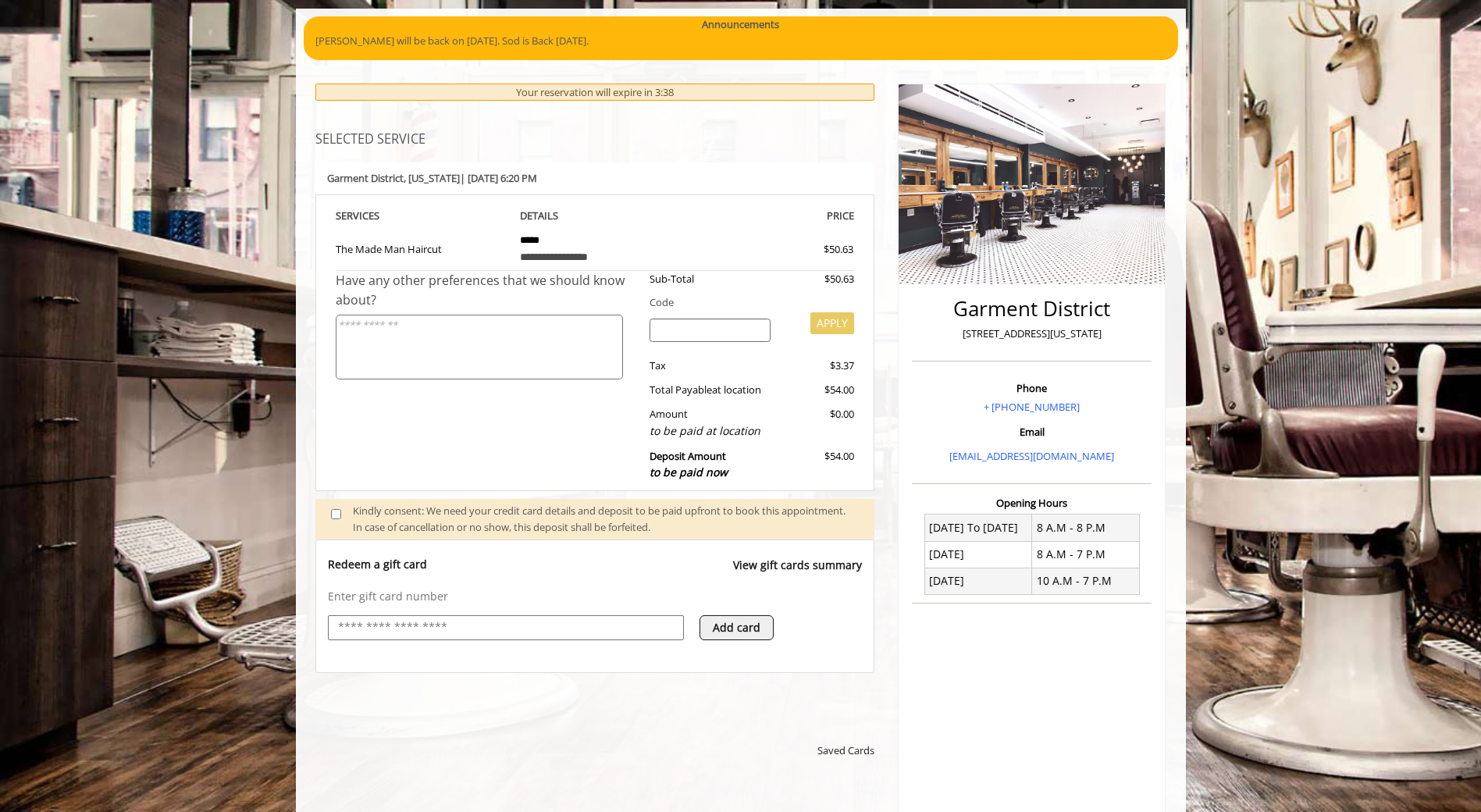
scroll to position [156, 0]
